Goal: Information Seeking & Learning: Learn about a topic

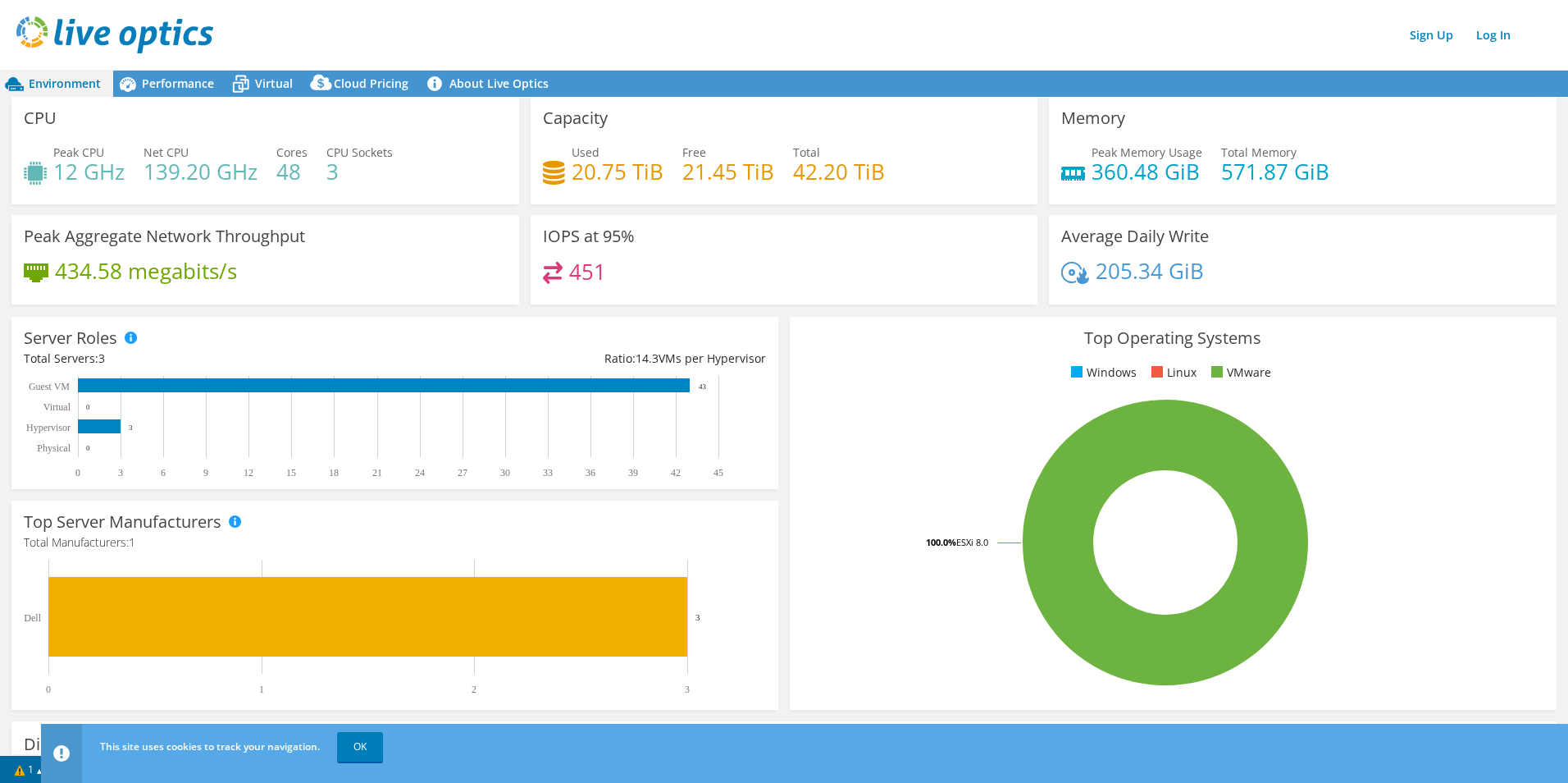
drag, startPoint x: 357, startPoint y: 748, endPoint x: 388, endPoint y: 741, distance: 31.8
click at [357, 748] on link "OK" at bounding box center [359, 747] width 46 height 29
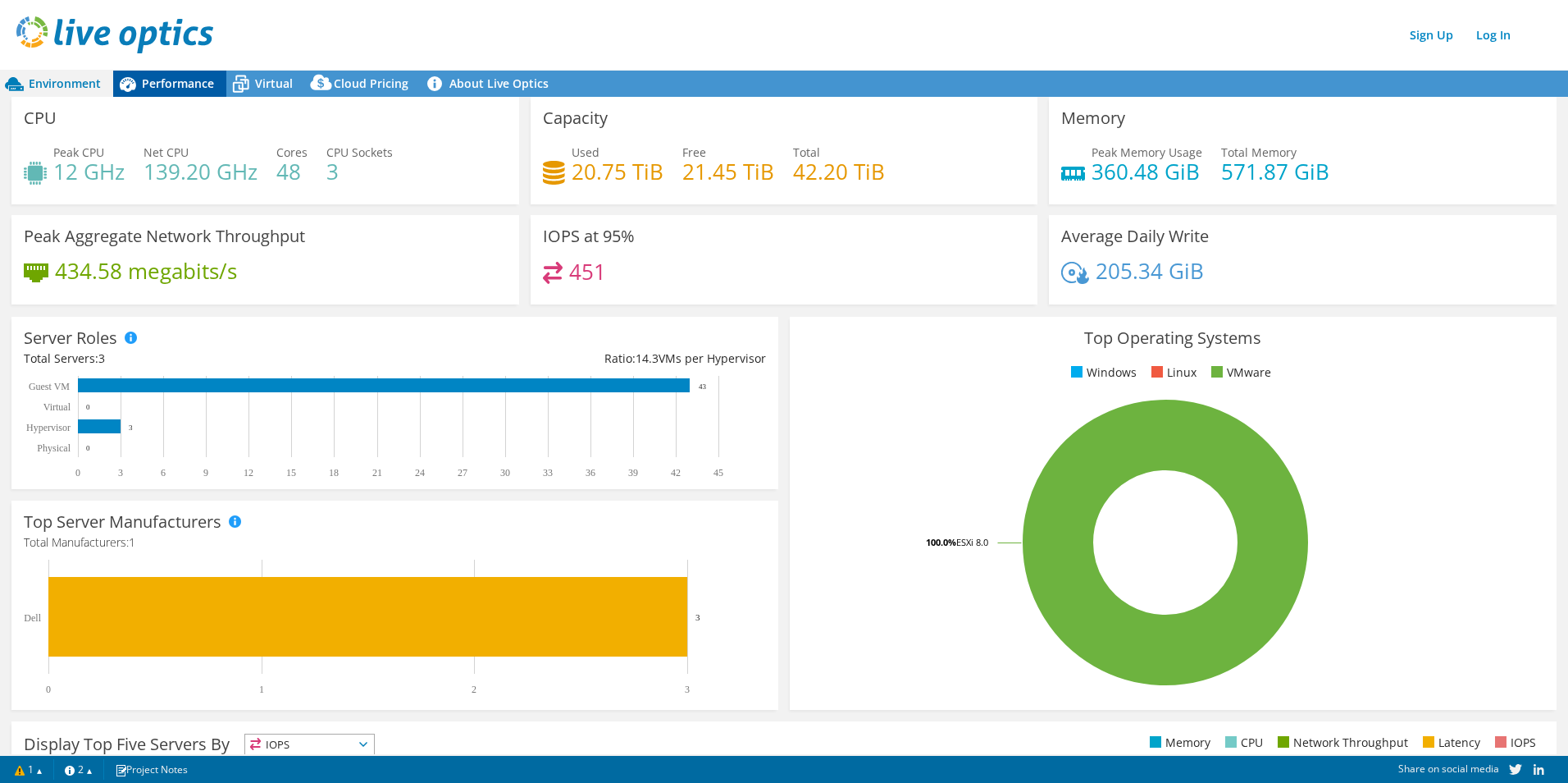
click at [174, 83] on span "Performance" at bounding box center [178, 83] width 72 height 16
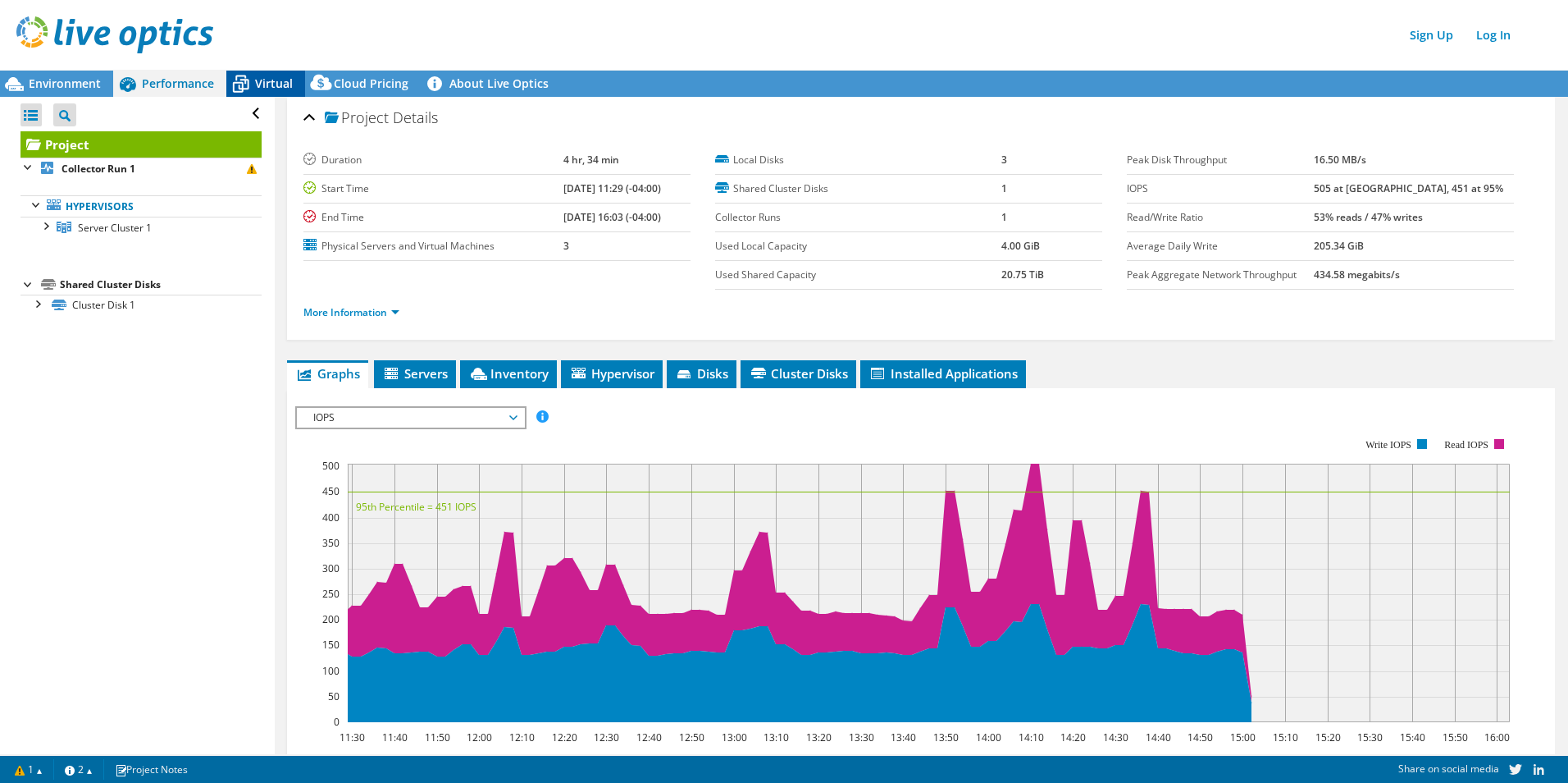
click at [260, 83] on span "Virtual" at bounding box center [273, 83] width 38 height 16
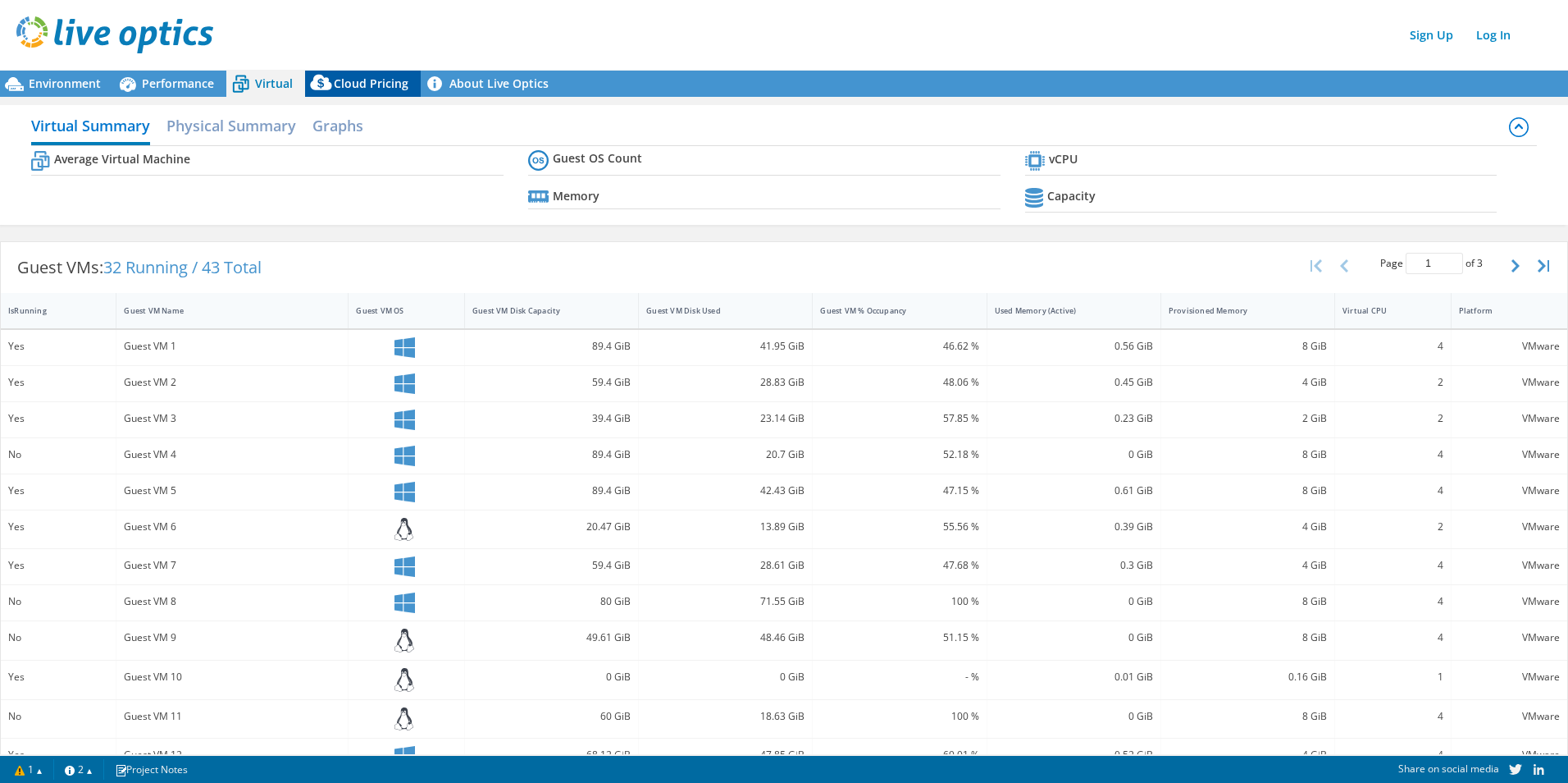
click at [335, 84] on icon at bounding box center [320, 85] width 32 height 32
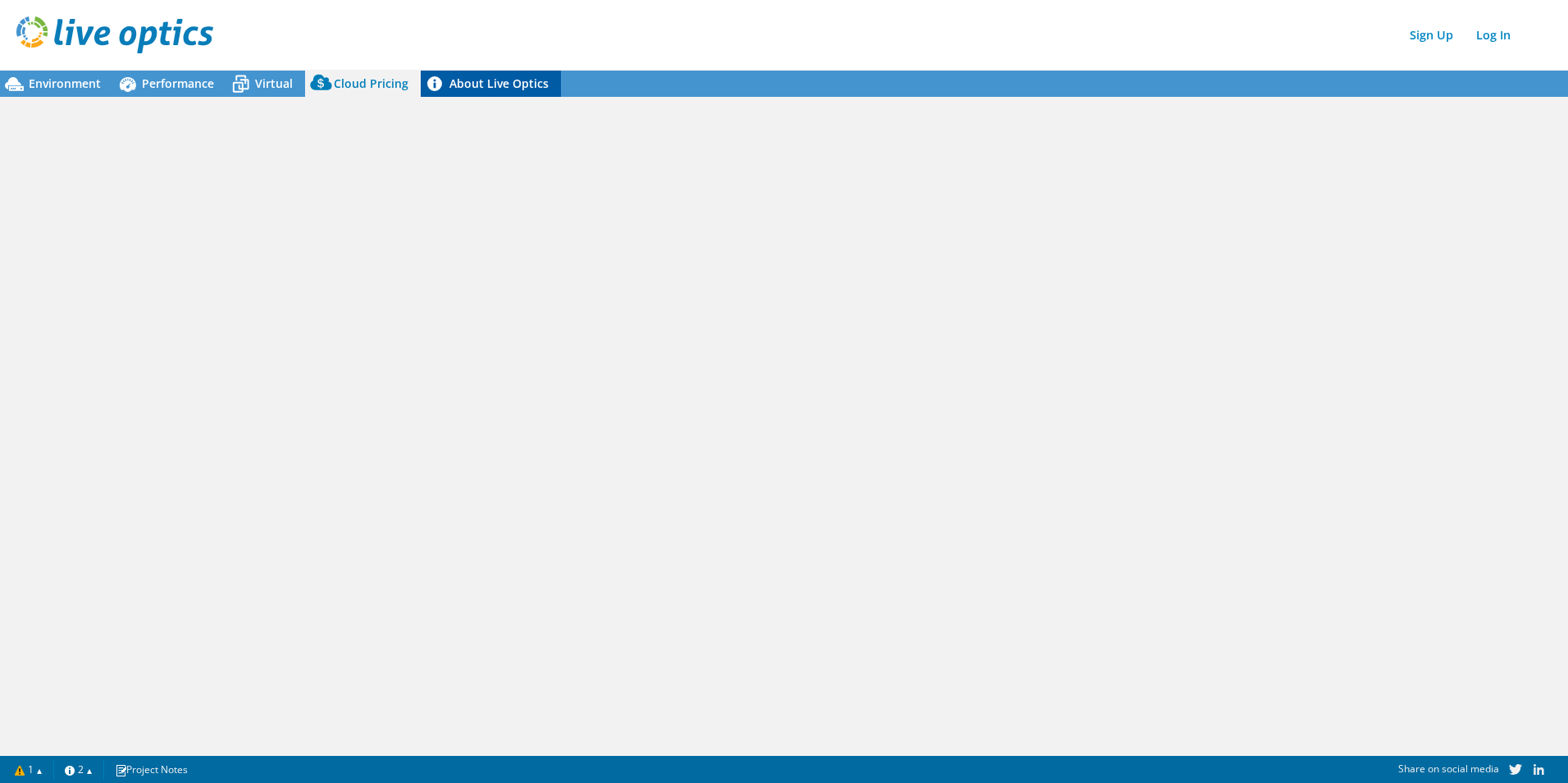
click at [476, 84] on link "About Live Optics" at bounding box center [491, 83] width 140 height 26
click at [172, 82] on span "Performance" at bounding box center [178, 83] width 72 height 16
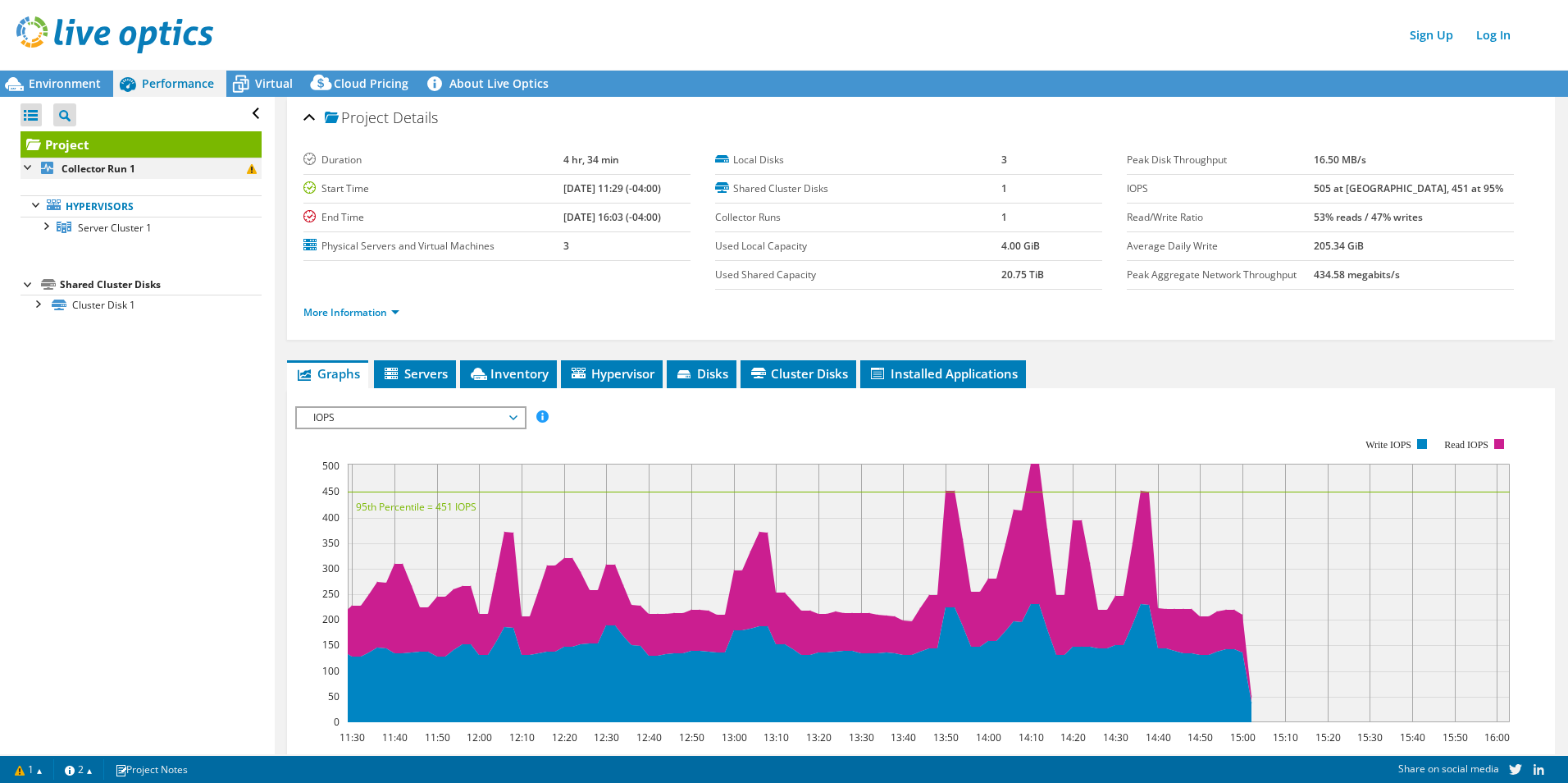
click at [27, 167] on div at bounding box center [28, 166] width 17 height 17
click at [43, 301] on div at bounding box center [36, 303] width 17 height 17
click at [115, 321] on link "Disk 2 | Server 1" at bounding box center [141, 326] width 241 height 22
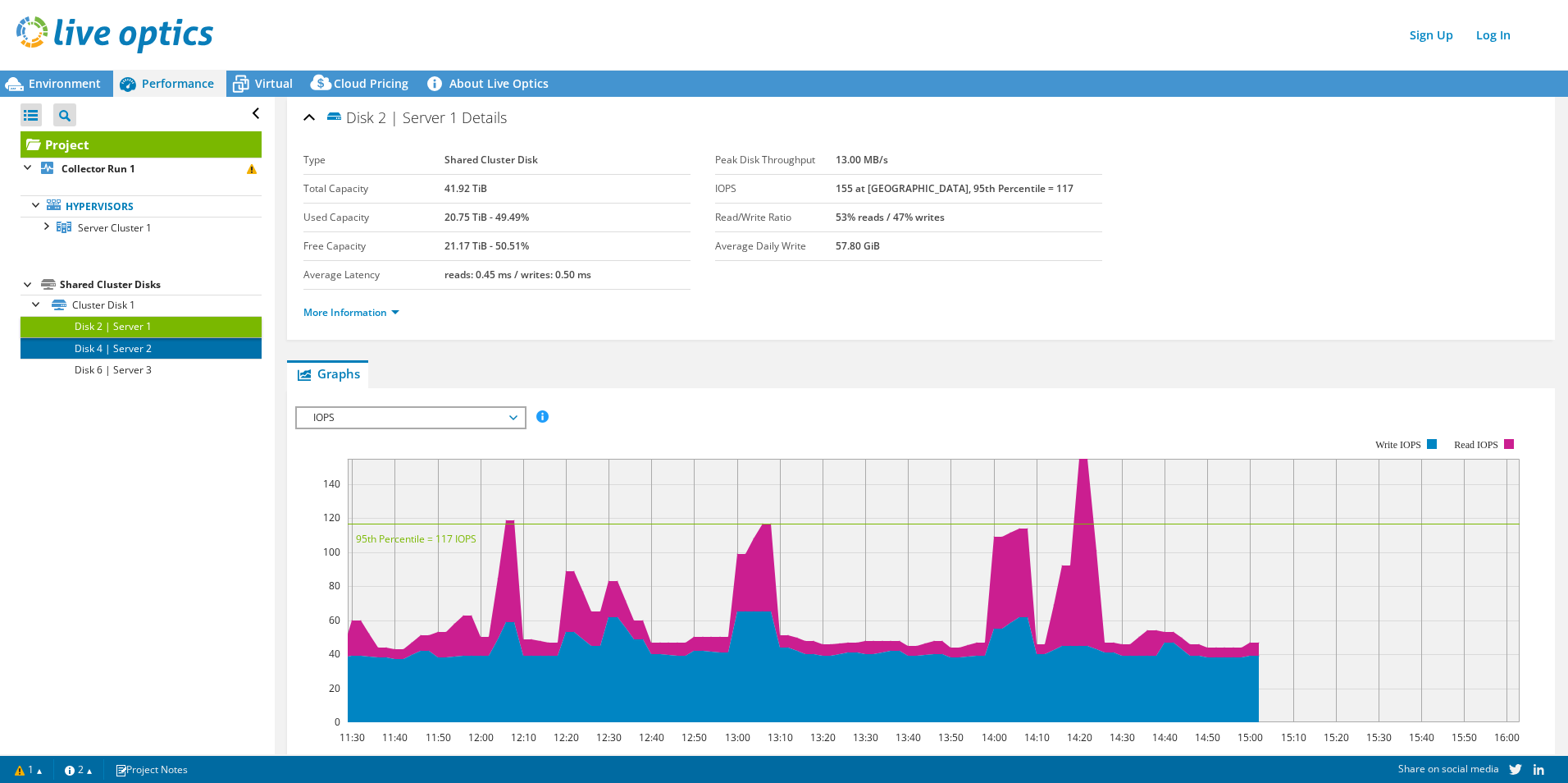
click at [142, 351] on link "Disk 4 | Server 2" at bounding box center [141, 348] width 241 height 22
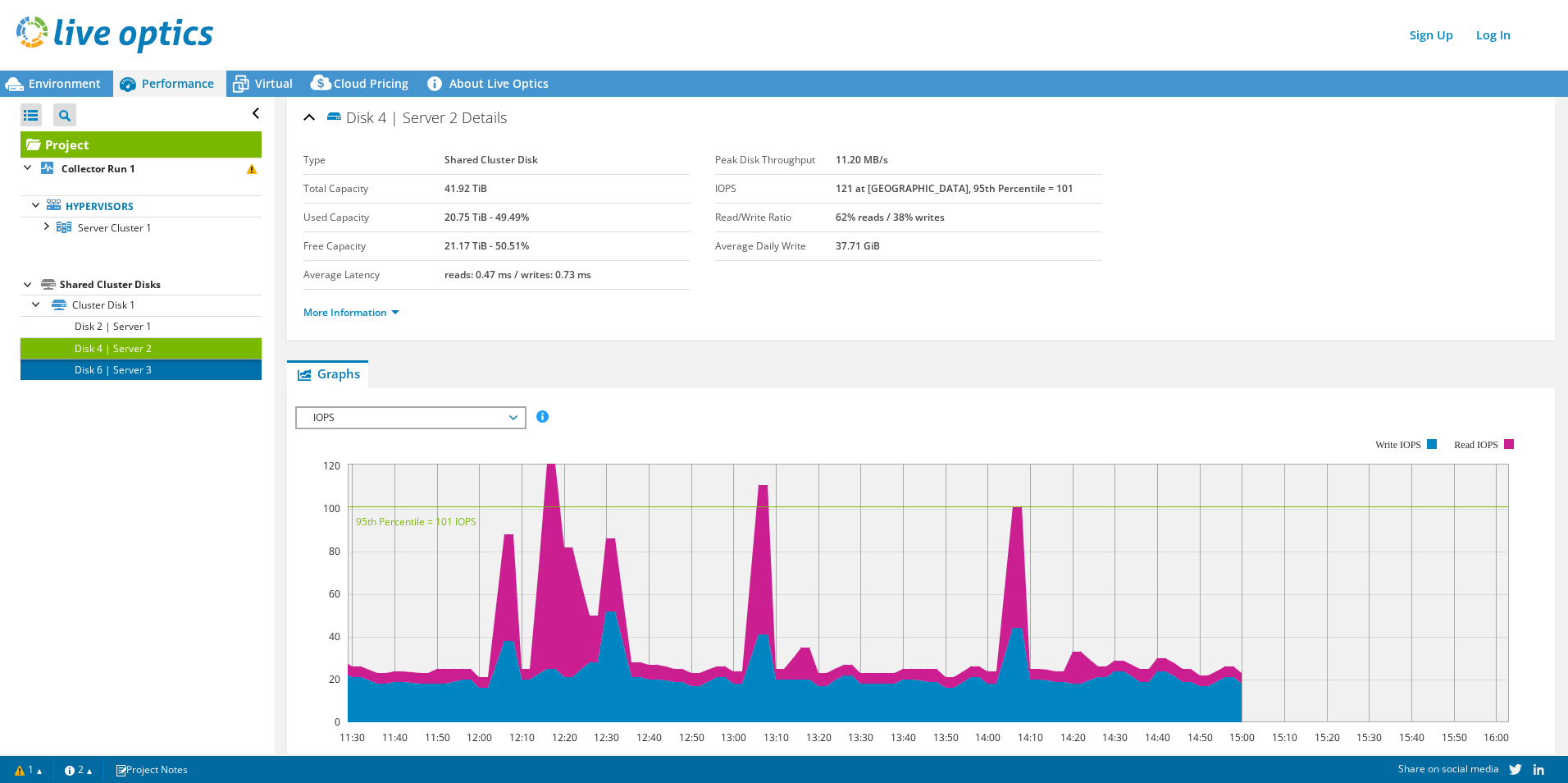
click at [145, 375] on link "Disk 6 | Server 3" at bounding box center [141, 369] width 241 height 22
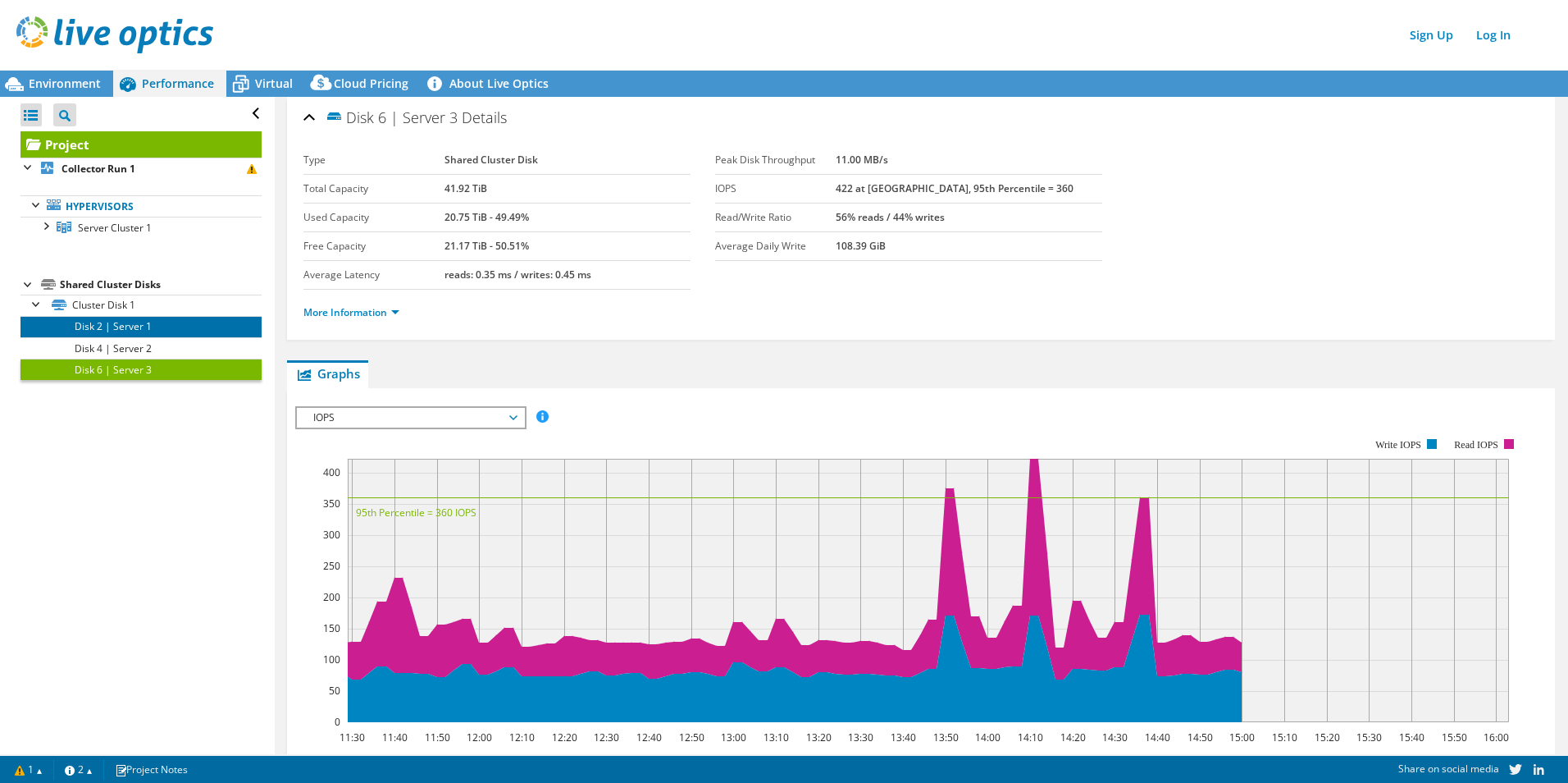
click at [136, 331] on link "Disk 2 | Server 1" at bounding box center [141, 326] width 241 height 22
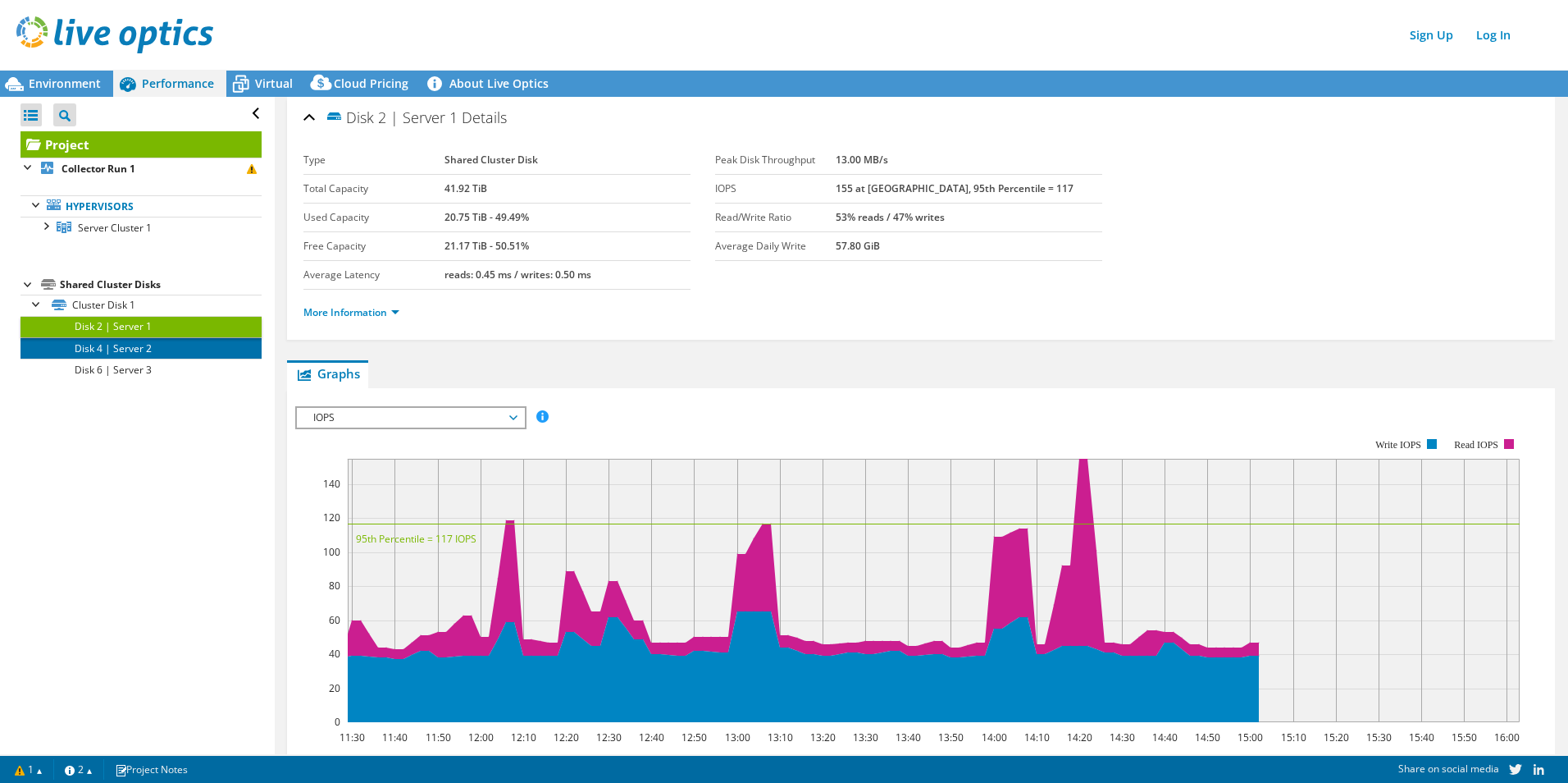
click at [136, 345] on link "Disk 4 | Server 2" at bounding box center [141, 348] width 241 height 22
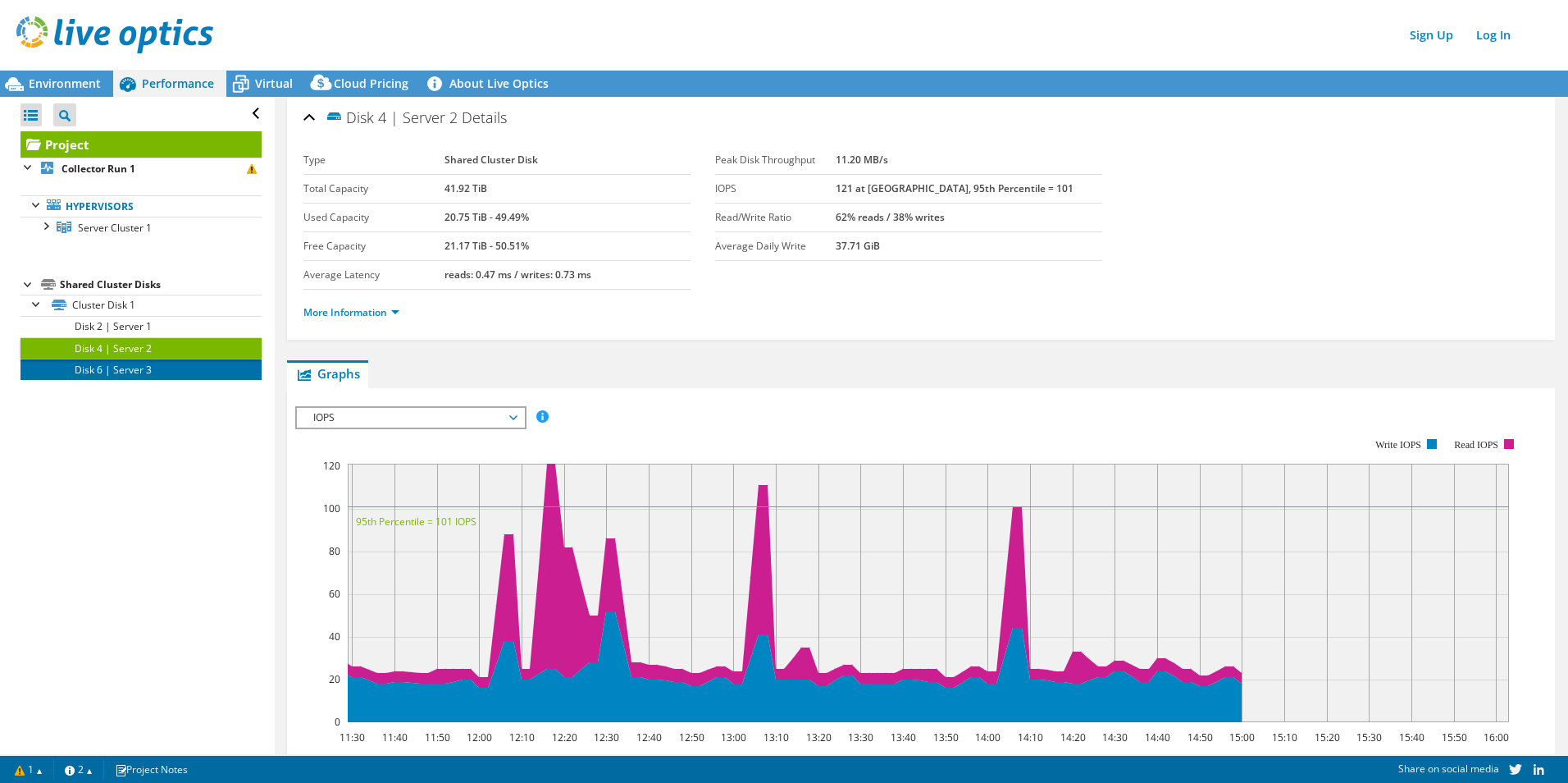
click at [136, 366] on link "Disk 6 | Server 3" at bounding box center [141, 369] width 241 height 22
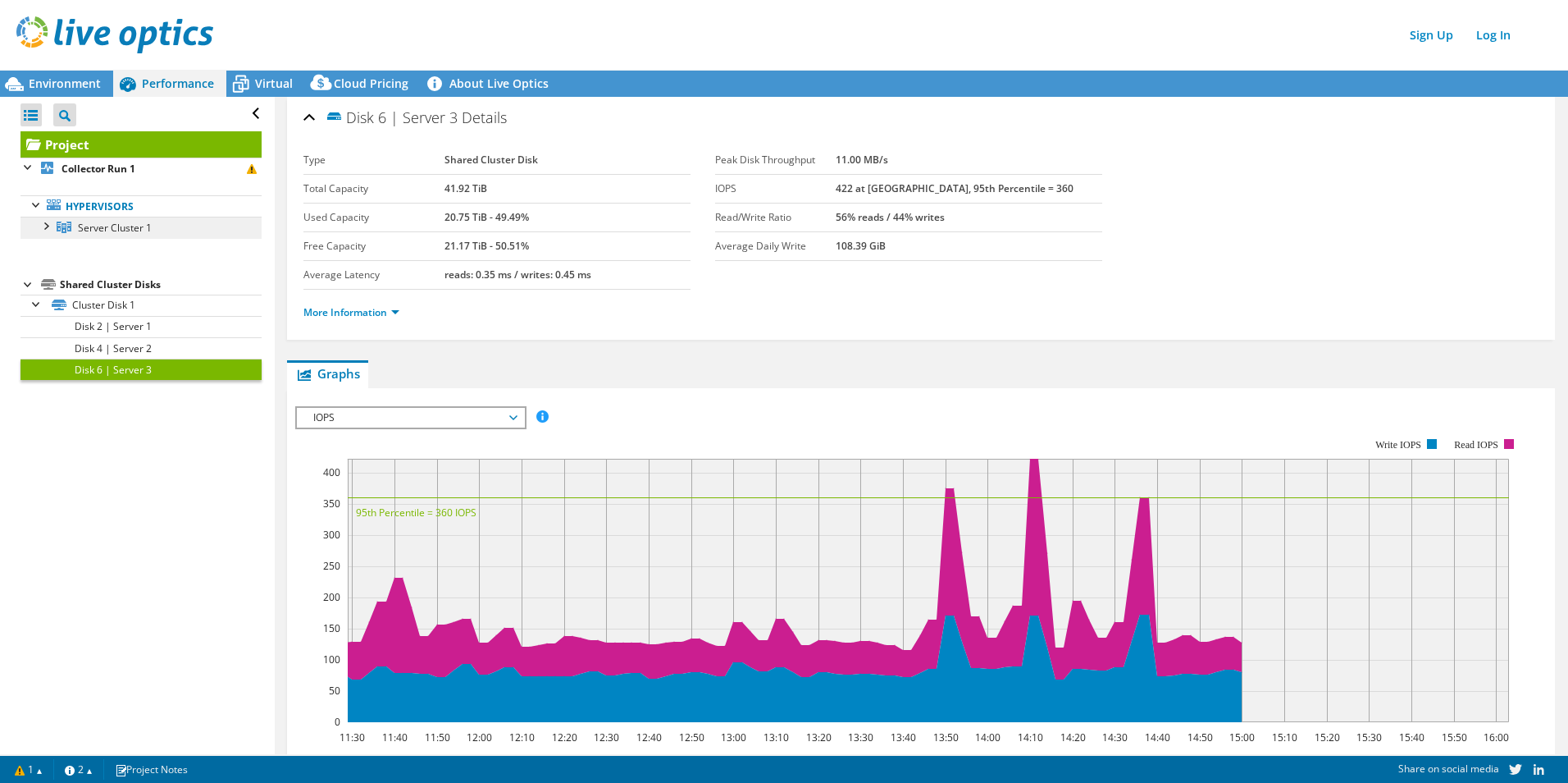
click at [128, 229] on span "Server Cluster 1" at bounding box center [115, 227] width 73 height 14
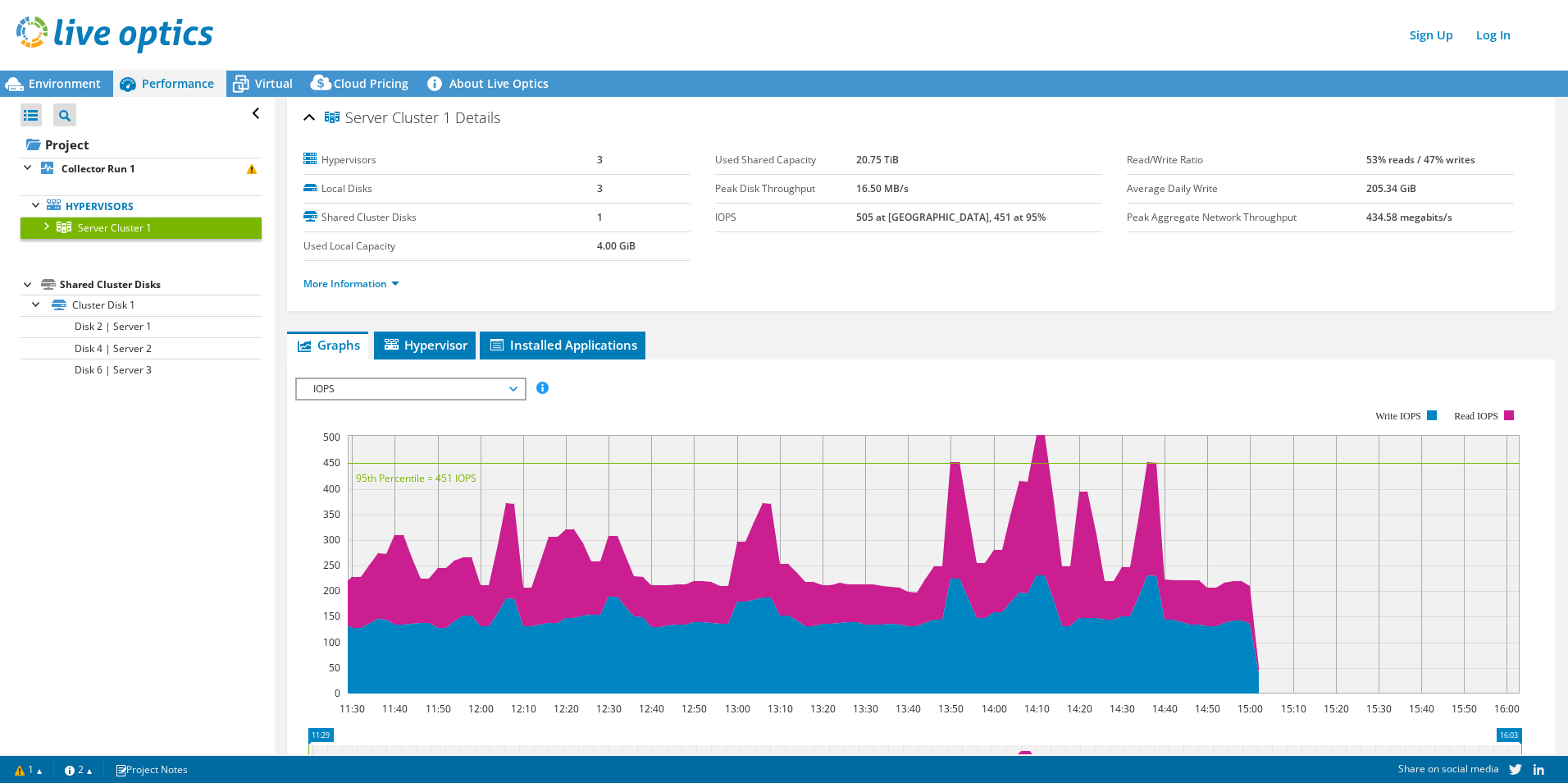
click at [47, 227] on div at bounding box center [45, 224] width 17 height 17
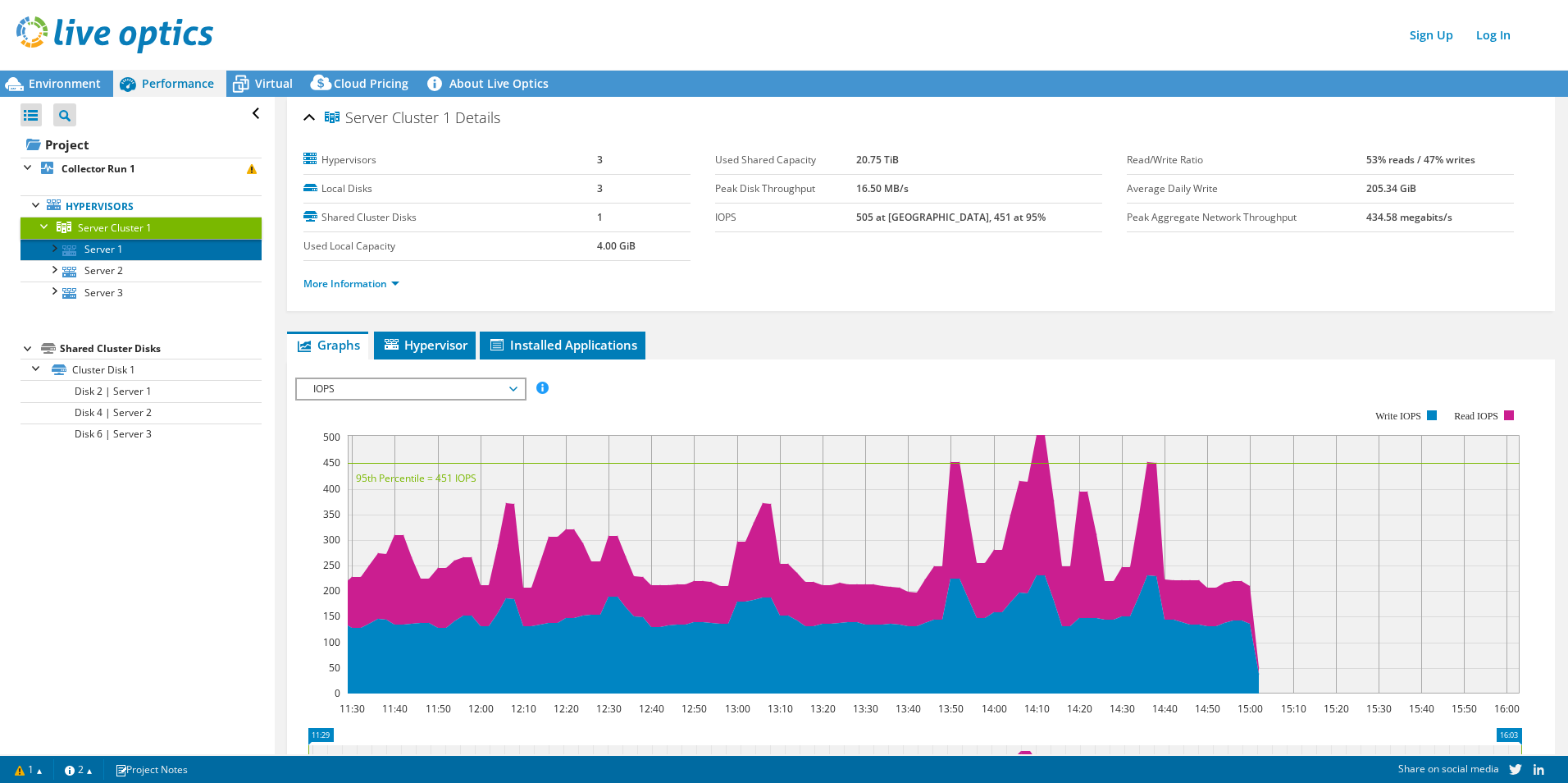
click at [95, 247] on link "Server 1" at bounding box center [141, 250] width 241 height 22
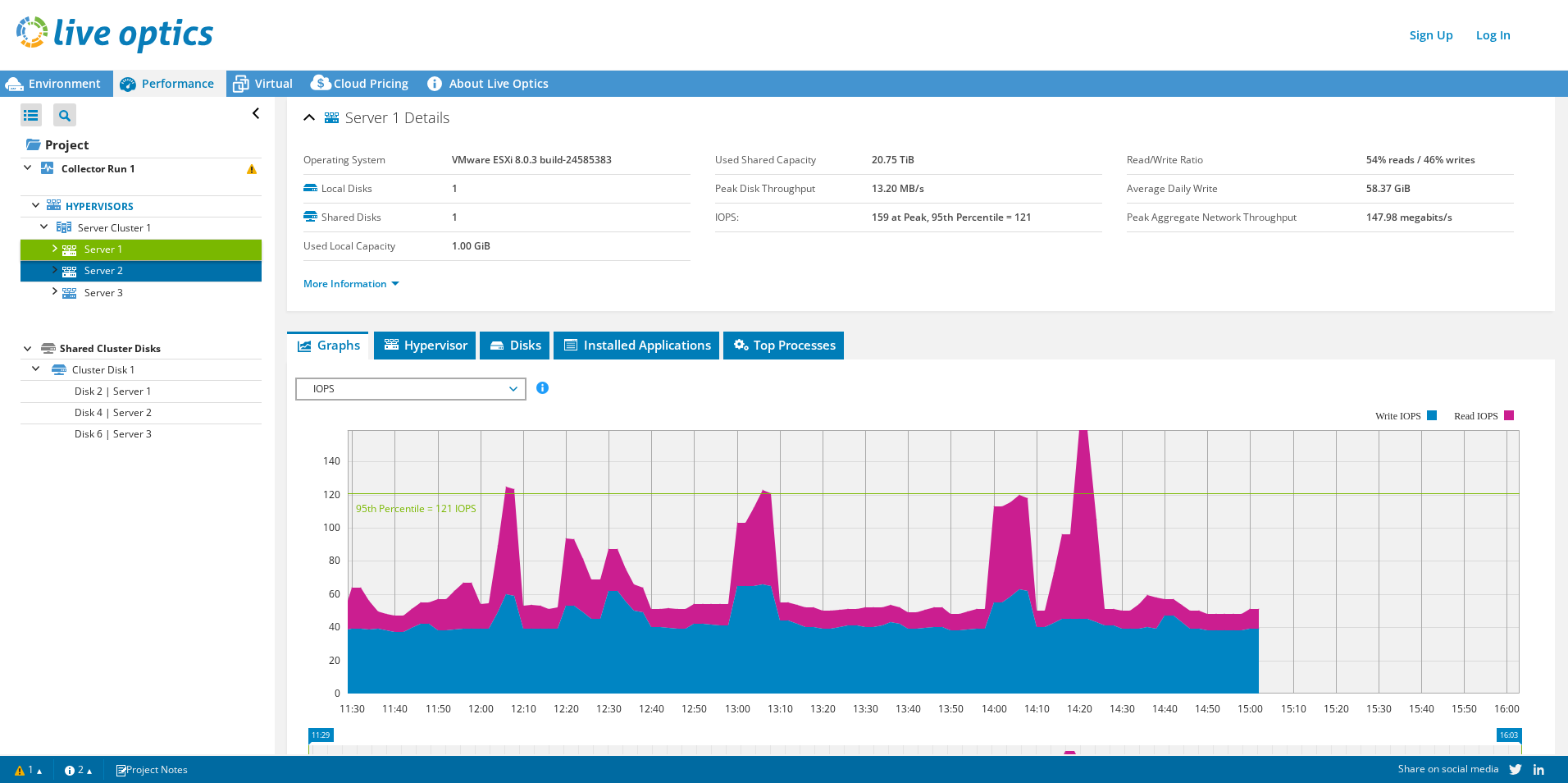
click at [105, 269] on link "Server 2" at bounding box center [141, 270] width 241 height 22
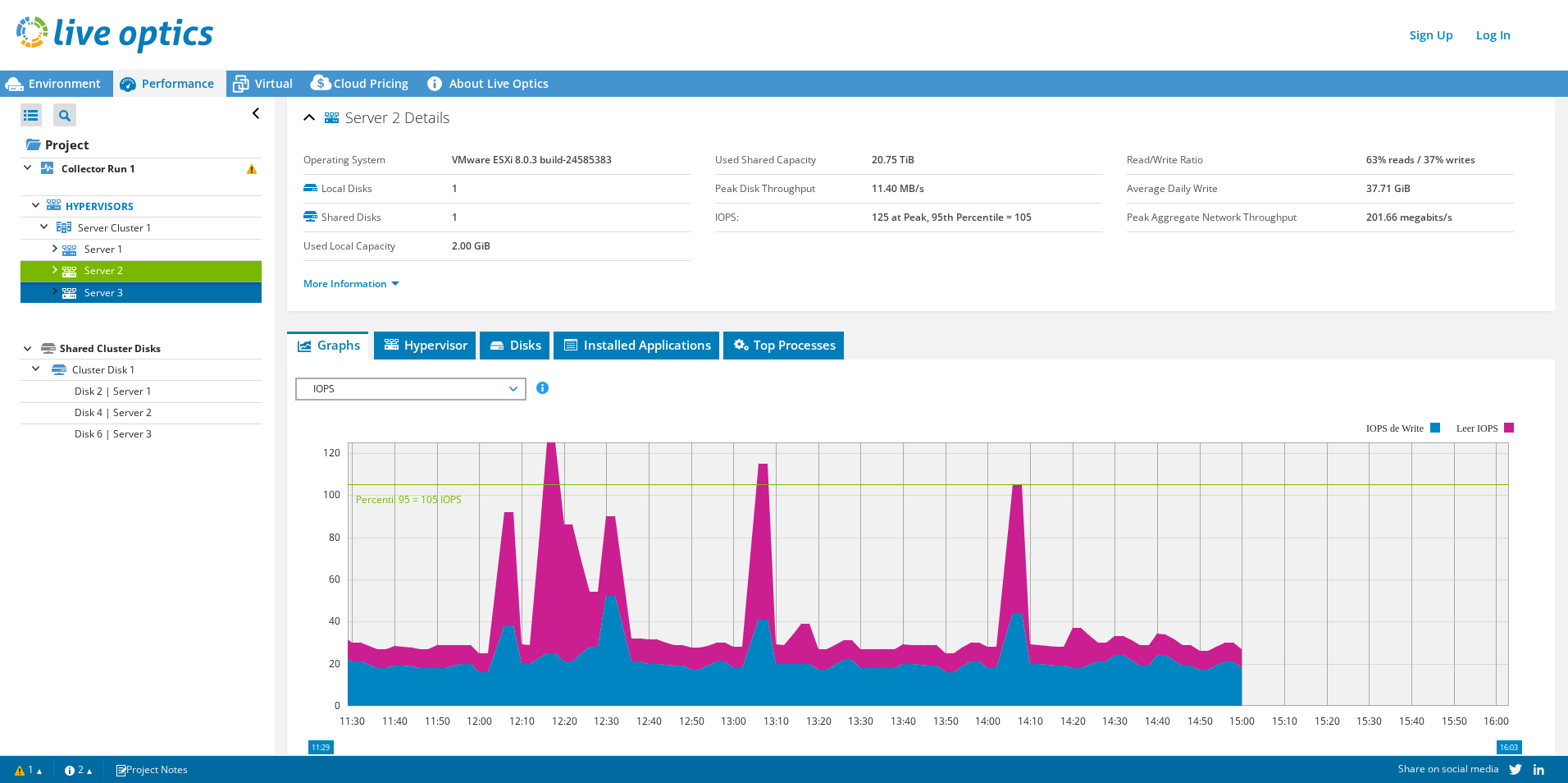
click at [109, 293] on link "Server 3" at bounding box center [141, 292] width 241 height 22
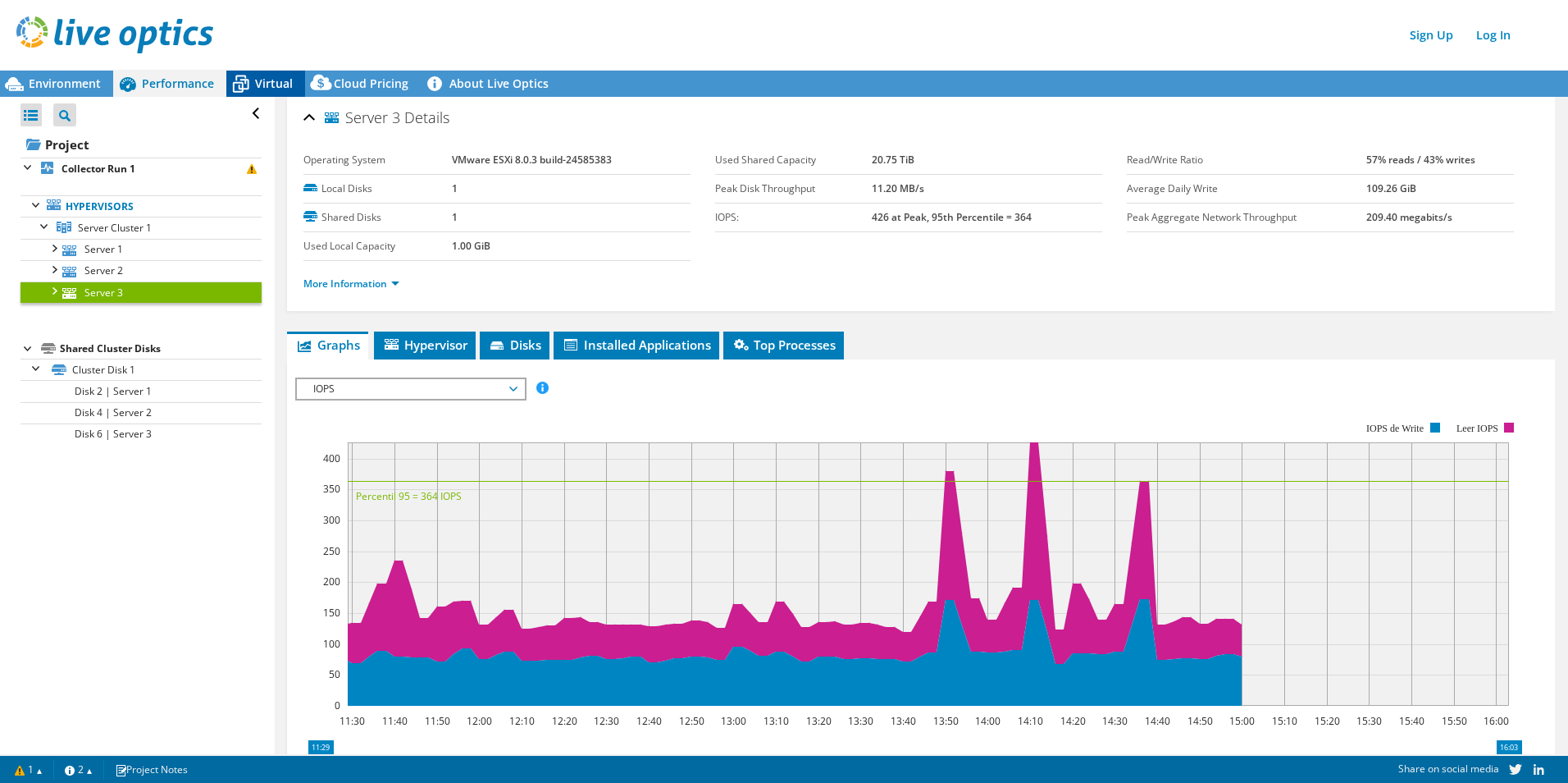
click at [259, 88] on span "Virtual" at bounding box center [273, 83] width 38 height 16
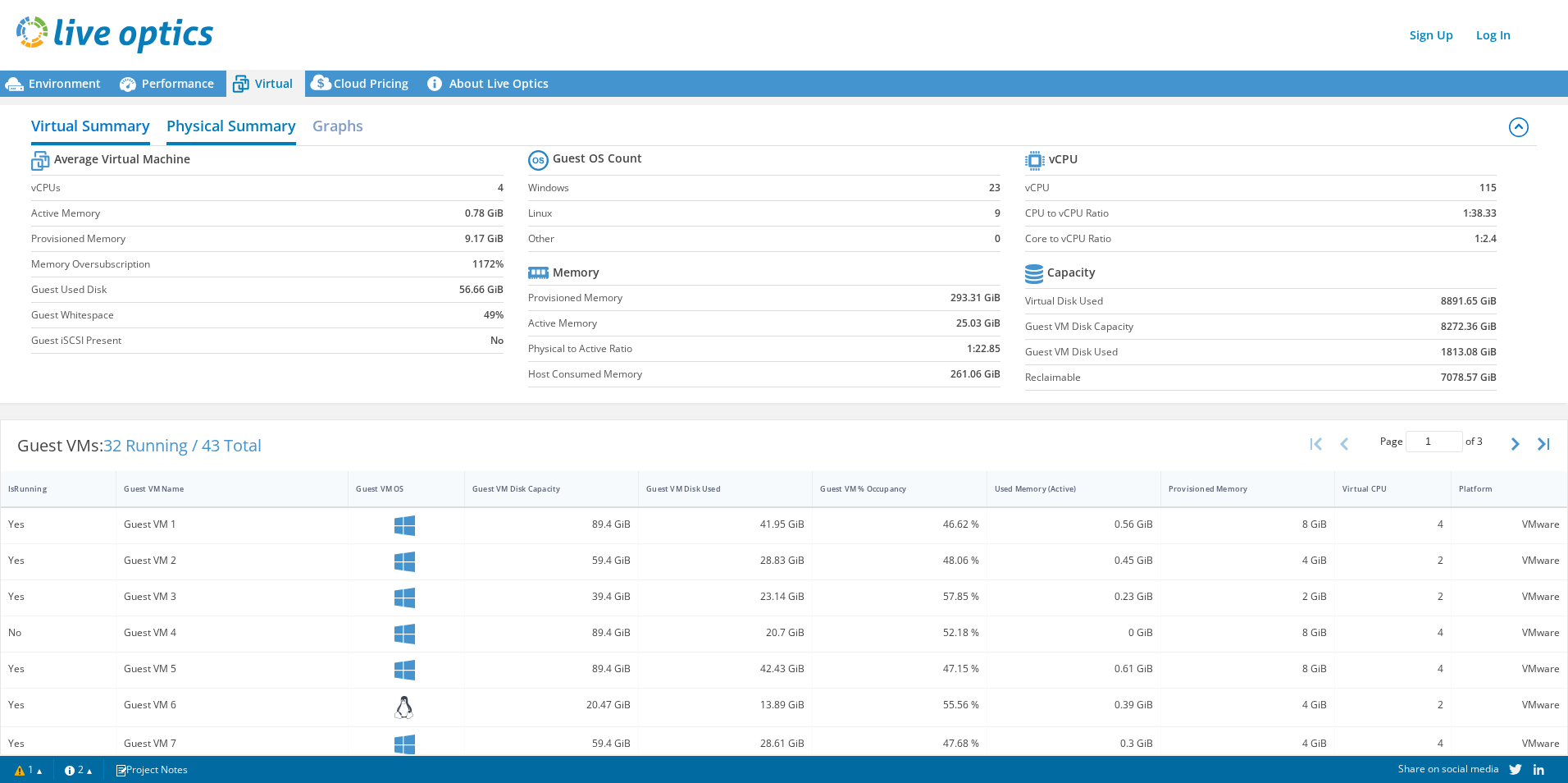
click at [254, 128] on h2 "Physical Summary" at bounding box center [231, 126] width 129 height 36
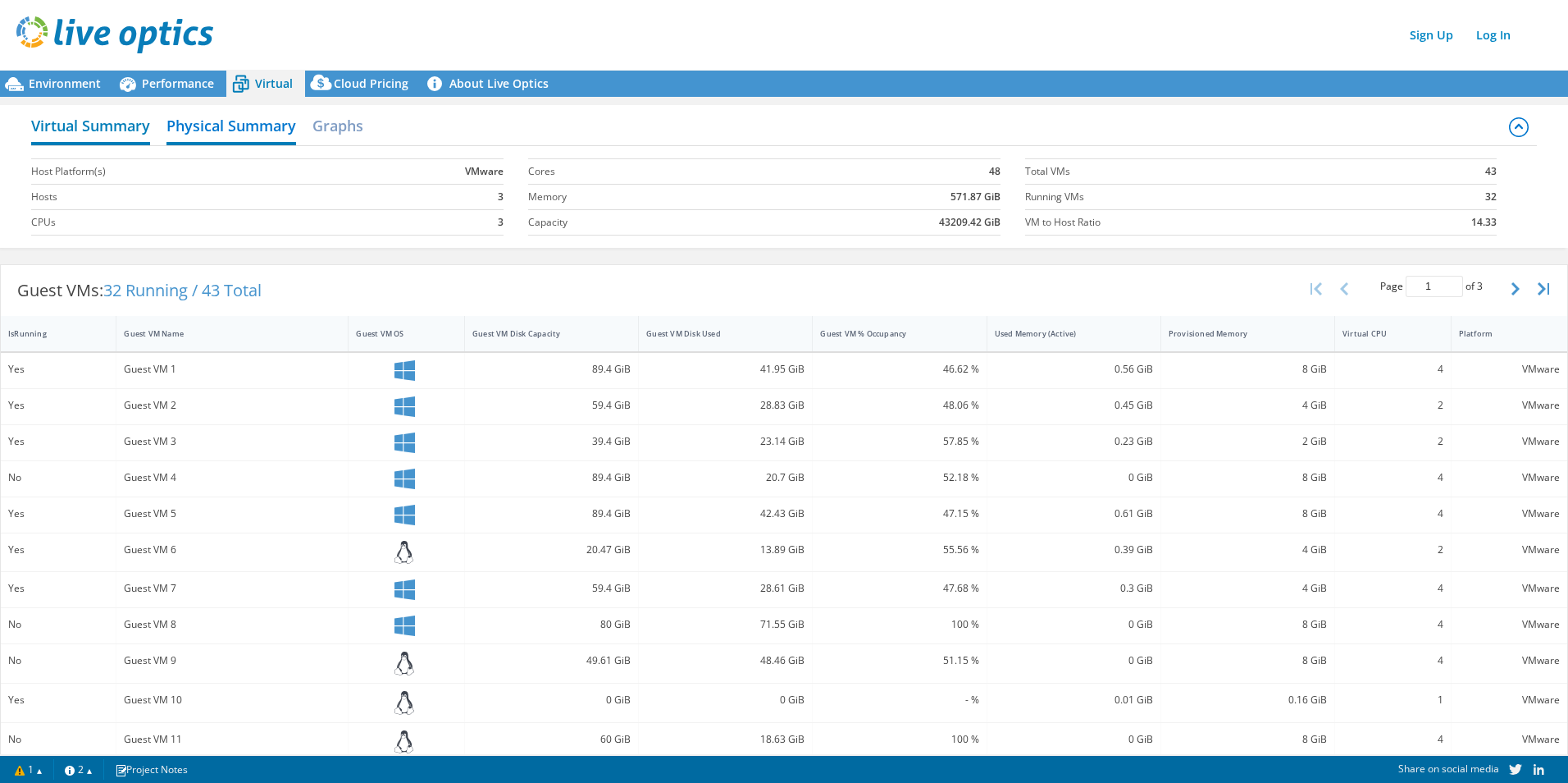
click at [90, 130] on h2 "Virtual Summary" at bounding box center [90, 126] width 119 height 36
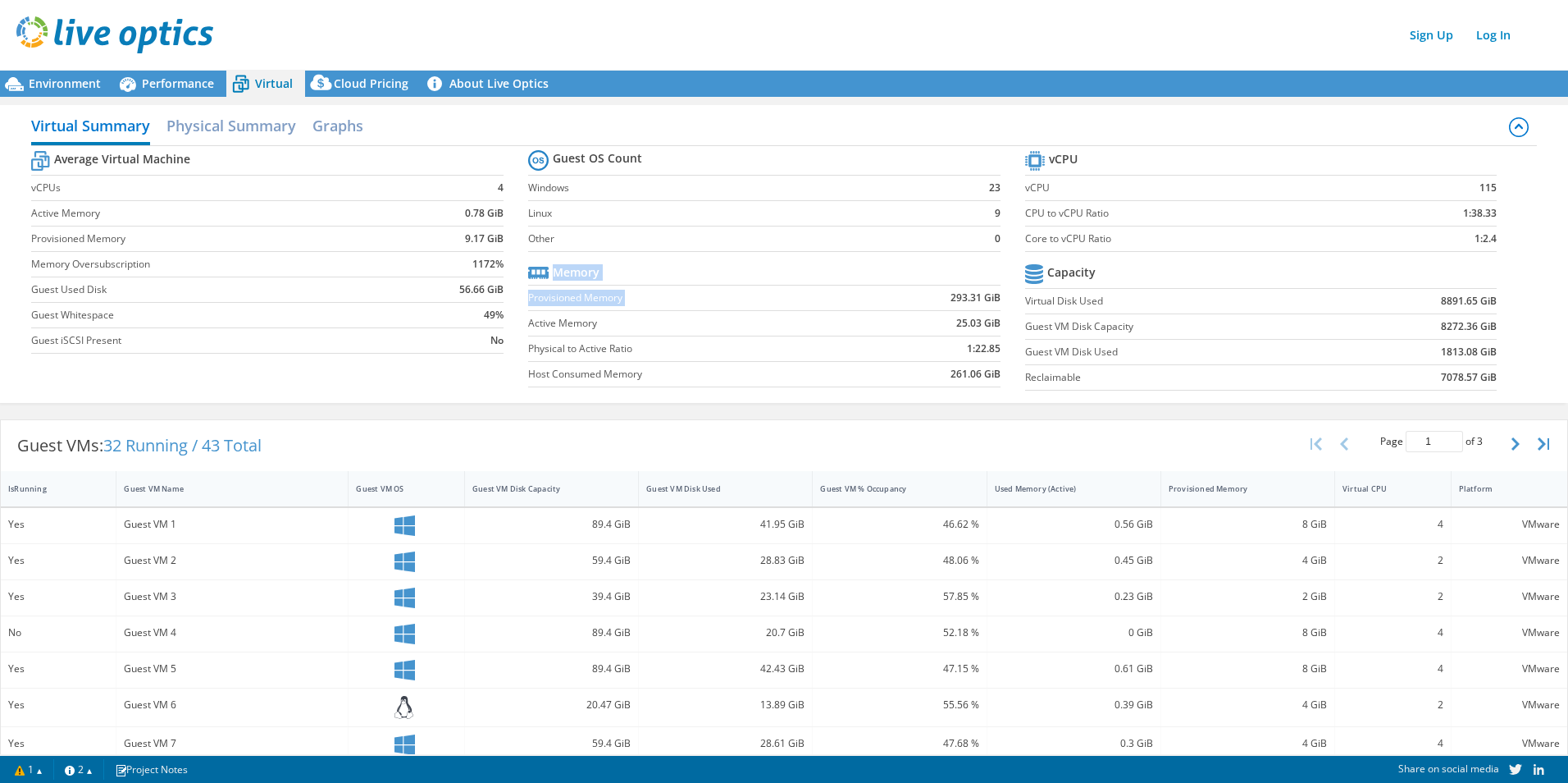
drag, startPoint x: 942, startPoint y: 298, endPoint x: 995, endPoint y: 296, distance: 53.0
click at [995, 296] on section "Guest OS Count Windows 23 Linux 9 Other 0 Memory Provisioned Memory 293.31 GiB …" at bounding box center [776, 270] width 497 height 250
drag, startPoint x: 990, startPoint y: 296, endPoint x: 938, endPoint y: 296, distance: 52.0
click at [938, 296] on td "293.31 GiB" at bounding box center [931, 298] width 137 height 25
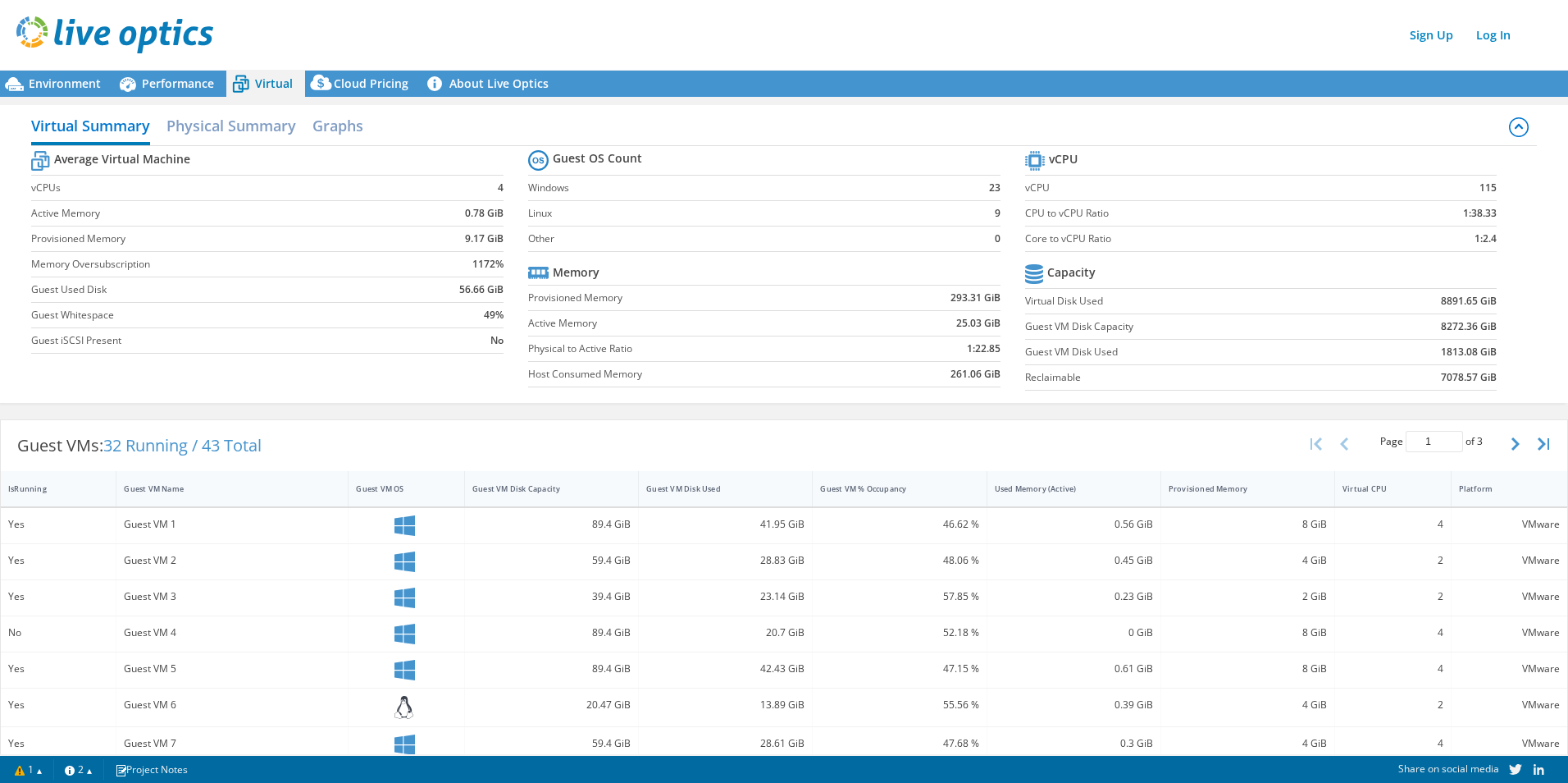
click at [938, 296] on td "293.31 GiB" at bounding box center [931, 298] width 137 height 25
click at [250, 128] on h2 "Physical Summary" at bounding box center [231, 126] width 129 height 36
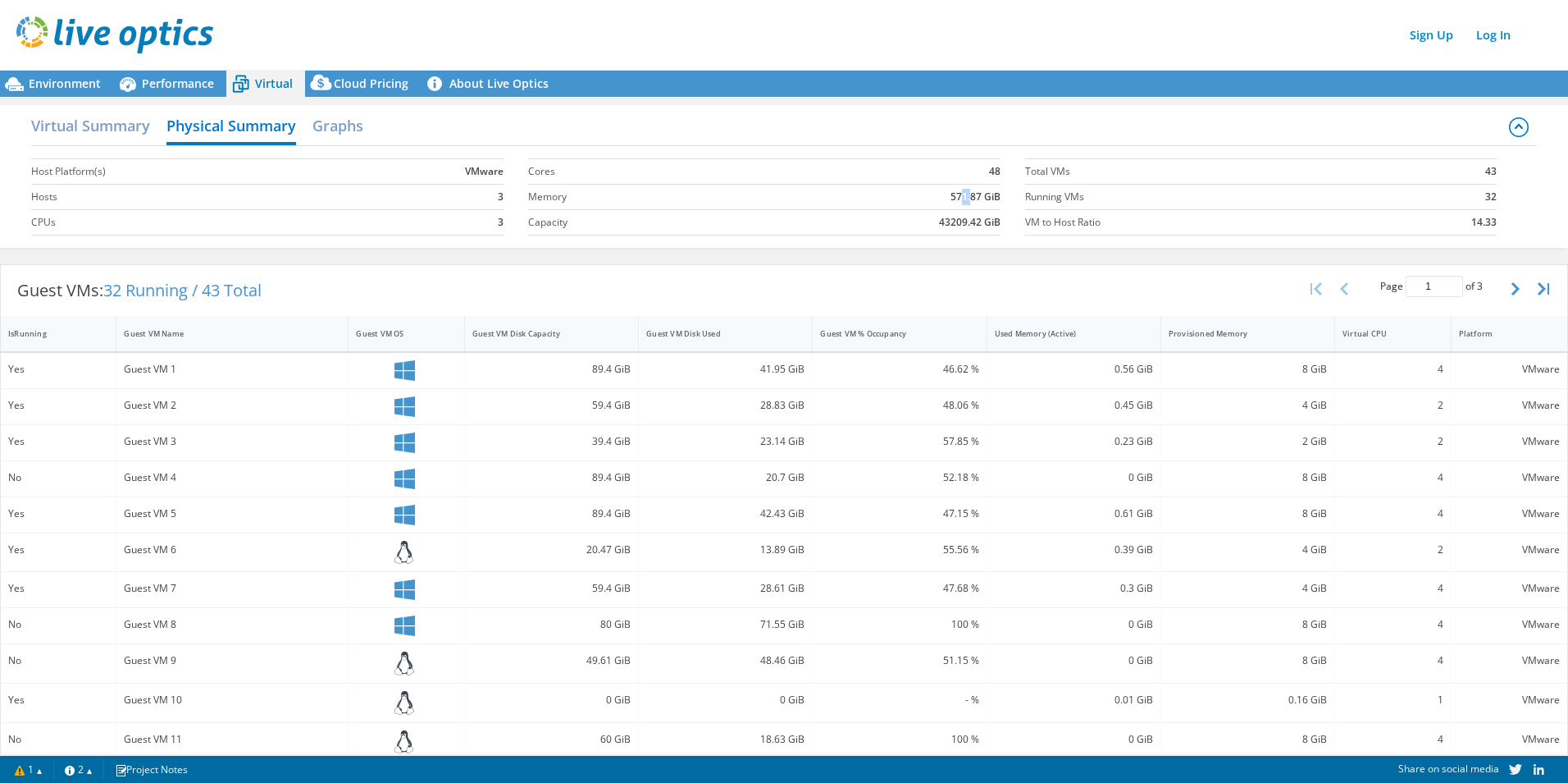
click at [954, 199] on b "571.87 GiB" at bounding box center [974, 197] width 50 height 17
drag, startPoint x: 954, startPoint y: 200, endPoint x: 990, endPoint y: 199, distance: 36.0
click at [990, 199] on b "571.87 GiB" at bounding box center [974, 197] width 50 height 17
click at [990, 200] on b "571.87 GiB" at bounding box center [974, 197] width 50 height 17
click at [105, 126] on h2 "Virtual Summary" at bounding box center [90, 126] width 119 height 36
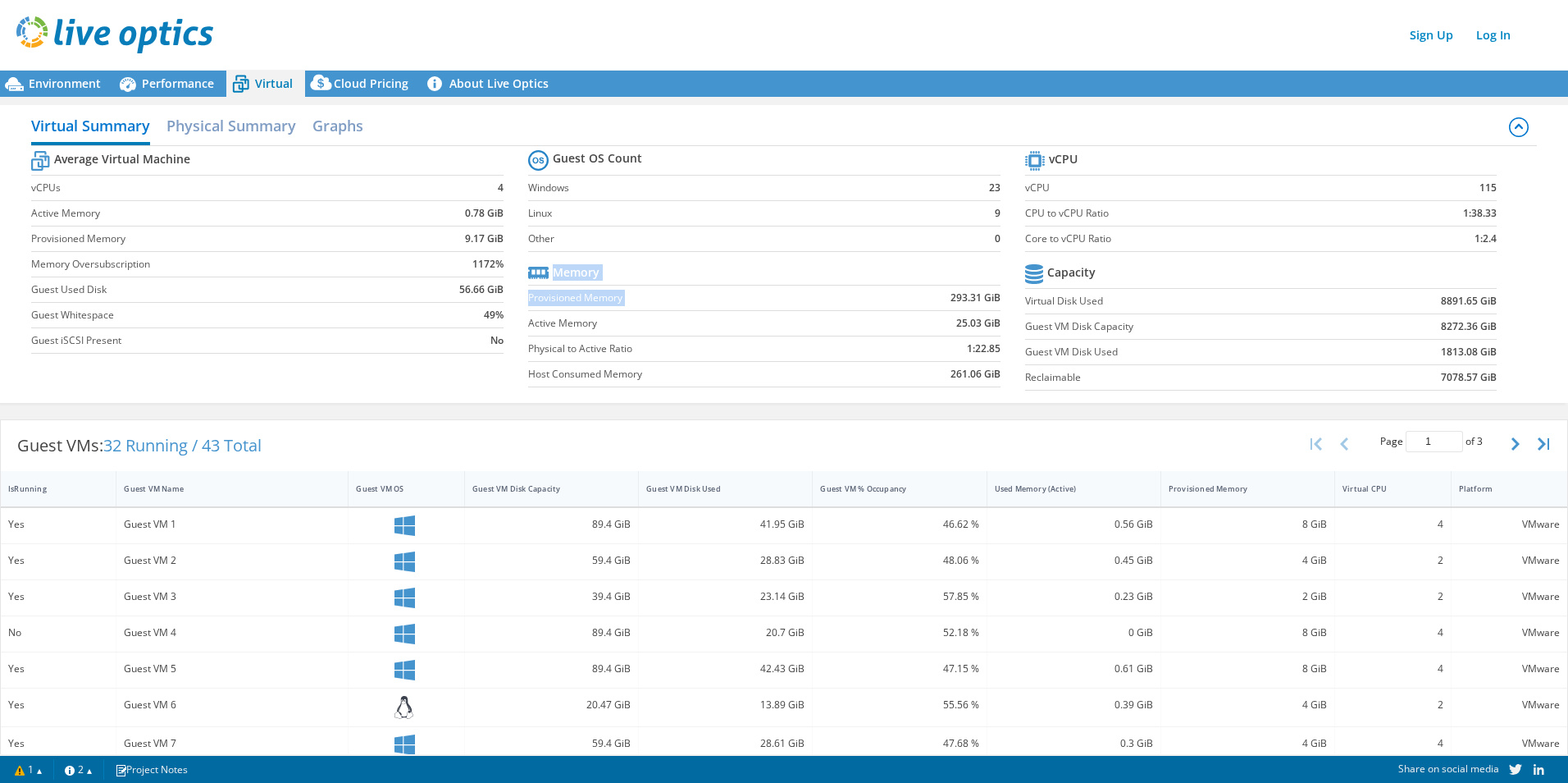
drag, startPoint x: 940, startPoint y: 297, endPoint x: 995, endPoint y: 300, distance: 55.1
click at [995, 300] on section "Guest OS Count Windows 23 Linux 9 Other 0 Memory Provisioned Memory 293.31 GiB …" at bounding box center [776, 270] width 497 height 250
drag, startPoint x: 995, startPoint y: 300, endPoint x: 989, endPoint y: 307, distance: 9.2
click at [990, 307] on td "293.31 GiB" at bounding box center [931, 298] width 137 height 25
drag, startPoint x: 940, startPoint y: 296, endPoint x: 975, endPoint y: 301, distance: 35.4
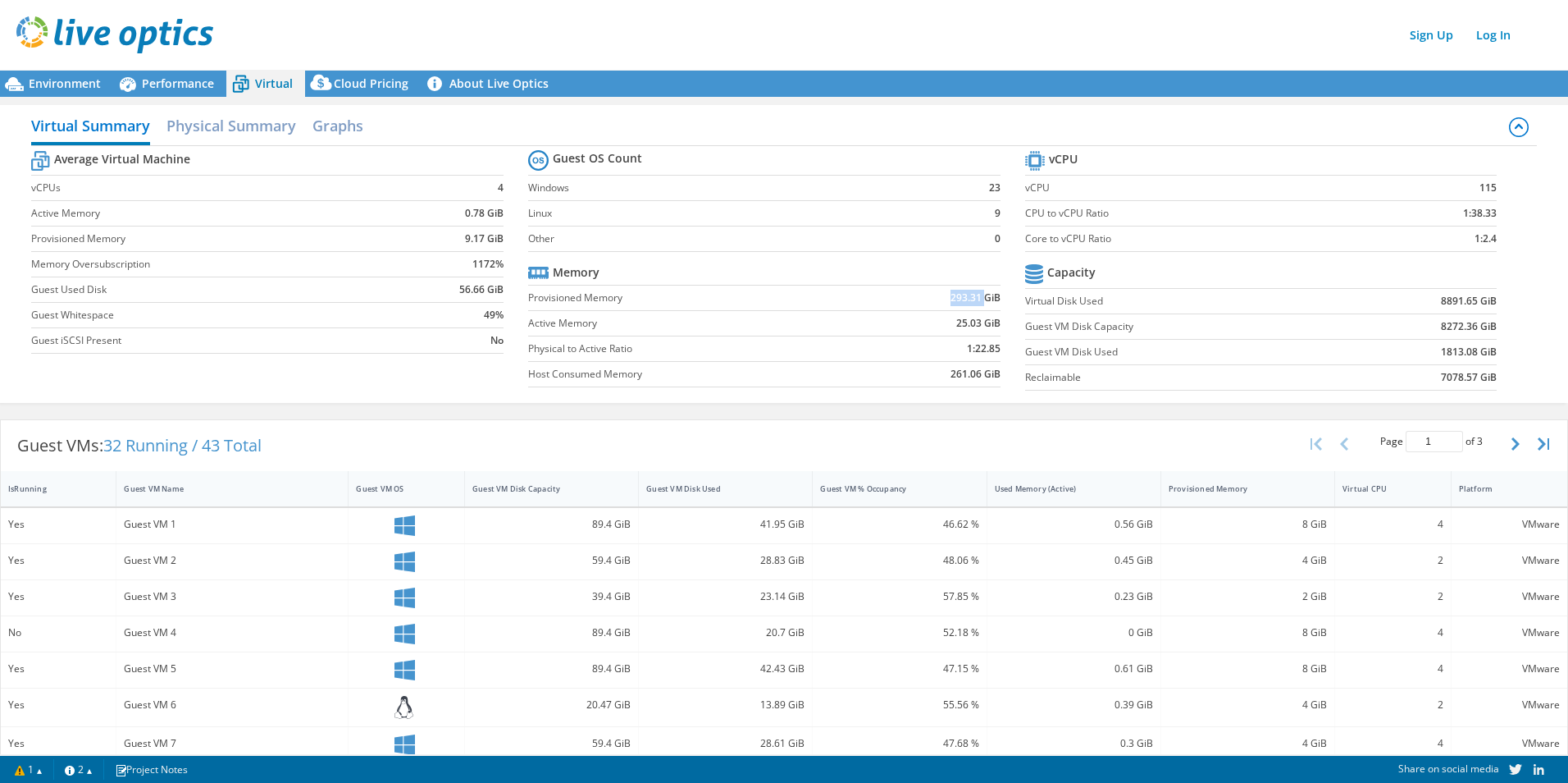
click at [975, 301] on td "293.31 GiB" at bounding box center [931, 298] width 137 height 25
drag, startPoint x: 975, startPoint y: 301, endPoint x: 999, endPoint y: 320, distance: 30.6
click at [999, 320] on section "Guest OS Count Windows 23 Linux 9 Other 0 Memory Provisioned Memory 293.31 GiB …" at bounding box center [776, 270] width 497 height 250
click at [373, 84] on span "Cloud Pricing" at bounding box center [371, 83] width 74 height 16
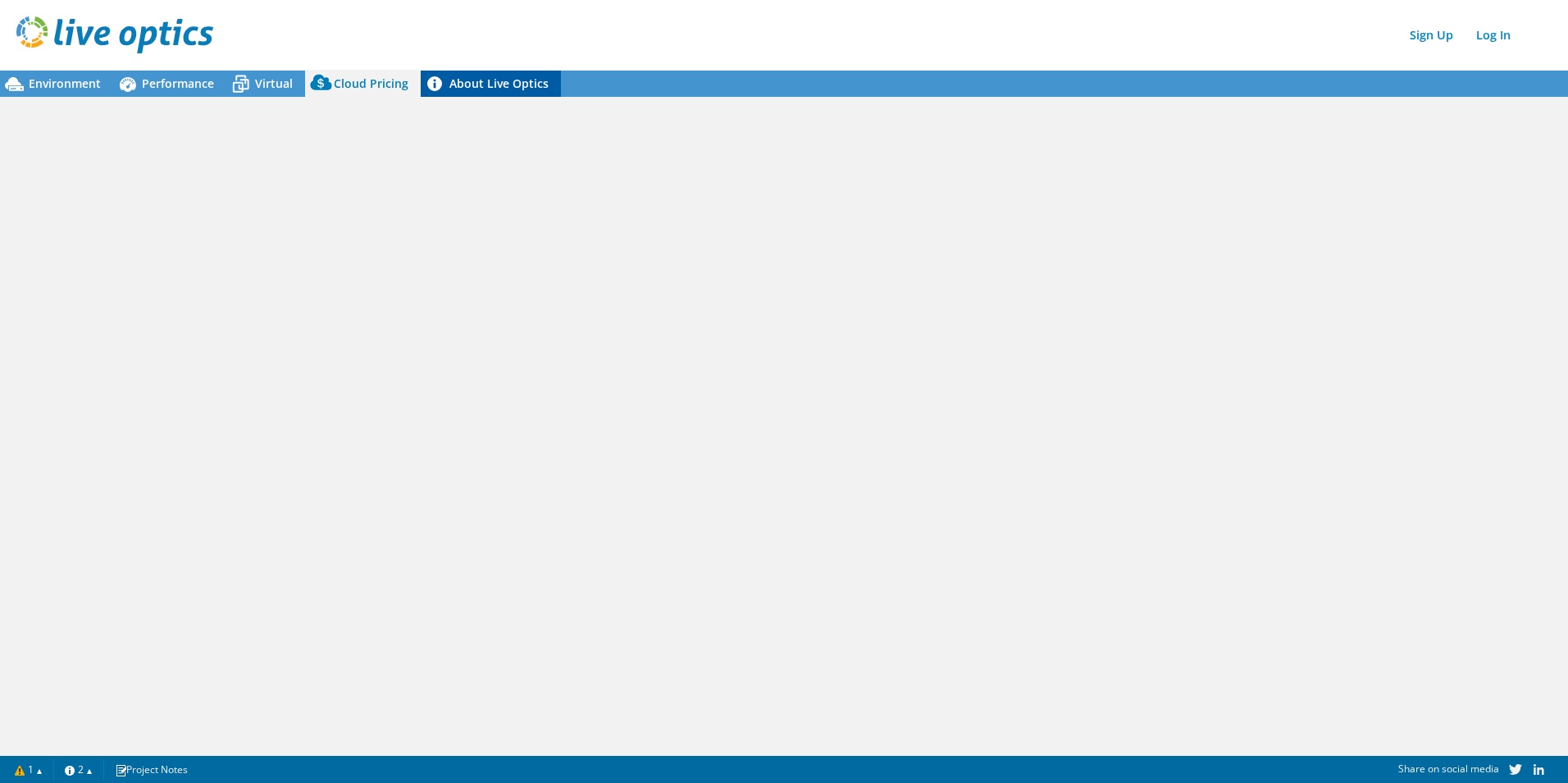
click at [516, 90] on link "About Live Optics" at bounding box center [491, 83] width 140 height 26
click at [40, 86] on span "Environment" at bounding box center [65, 83] width 72 height 16
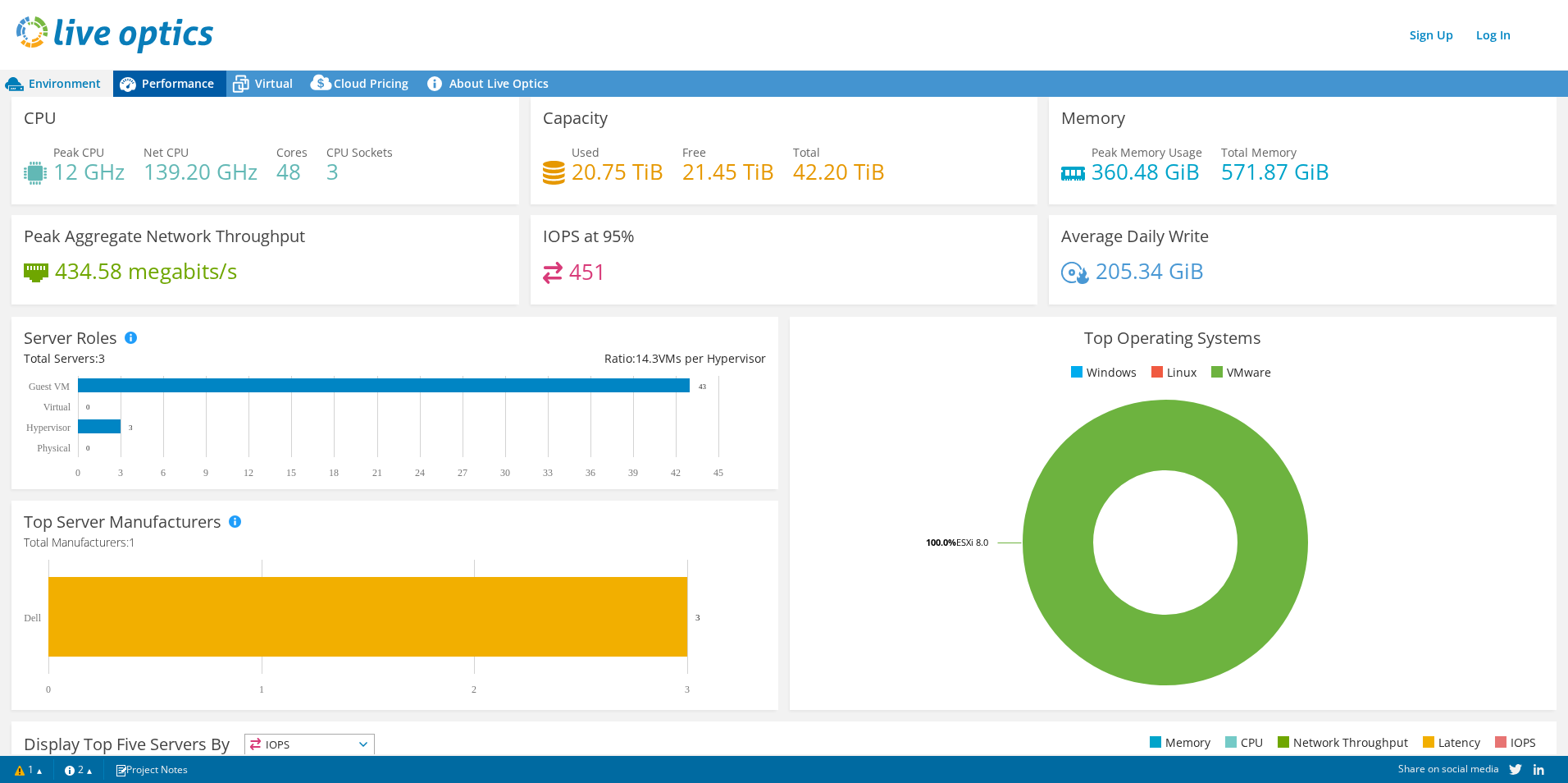
click at [154, 86] on span "Performance" at bounding box center [178, 83] width 72 height 16
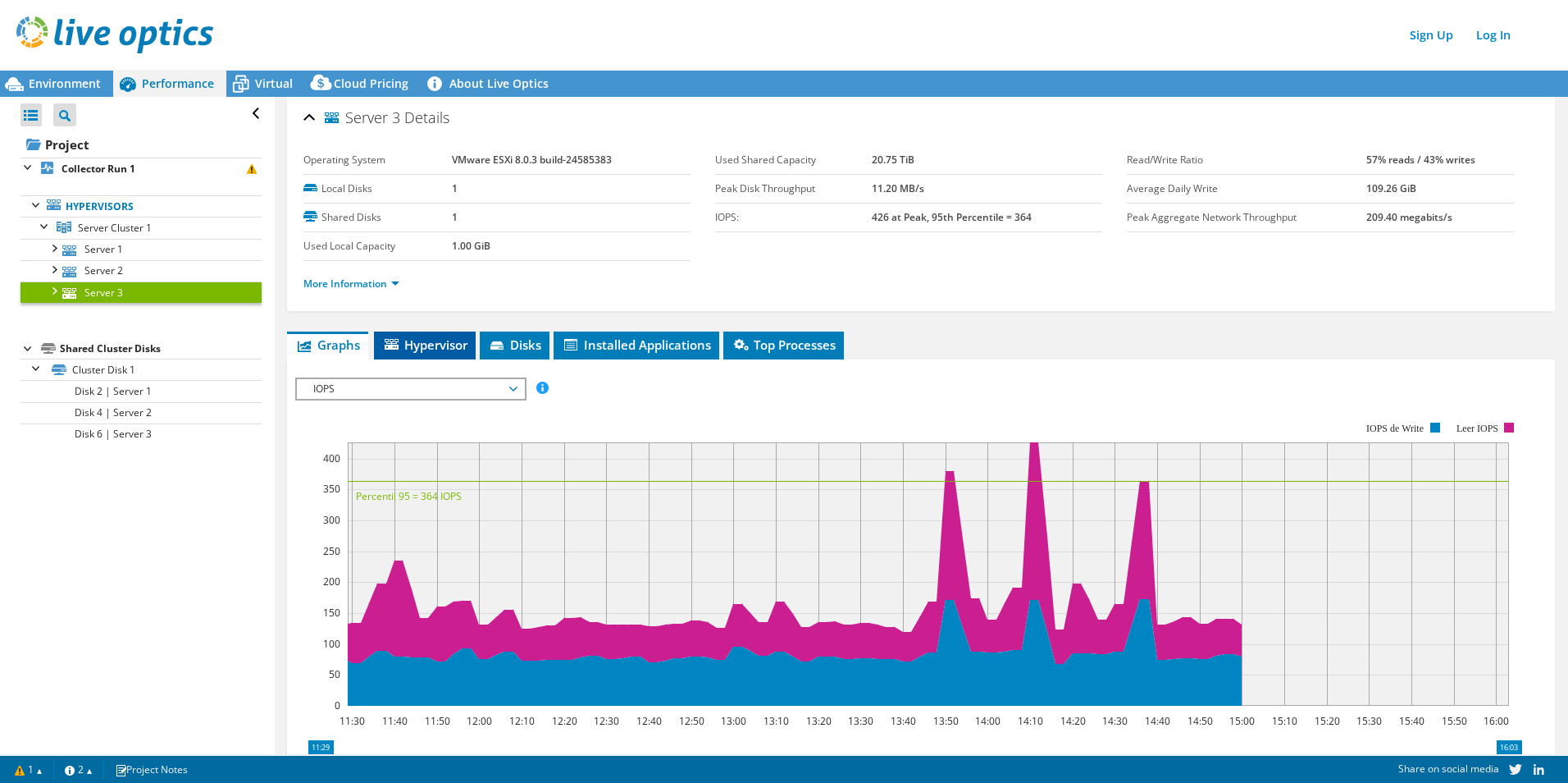
click at [431, 340] on span "Hypervisor" at bounding box center [424, 344] width 85 height 17
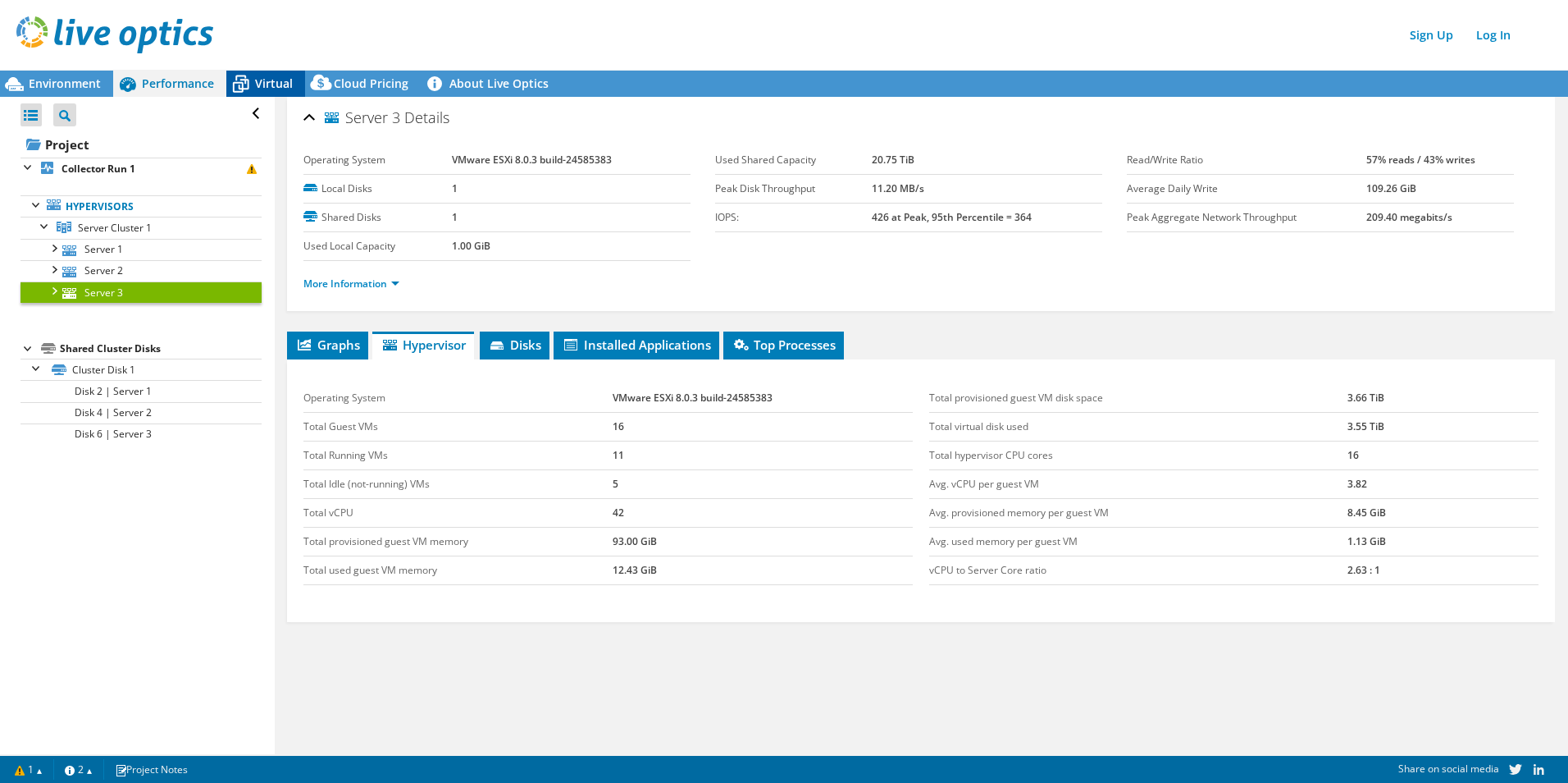
click at [280, 89] on span "Virtual" at bounding box center [273, 83] width 38 height 16
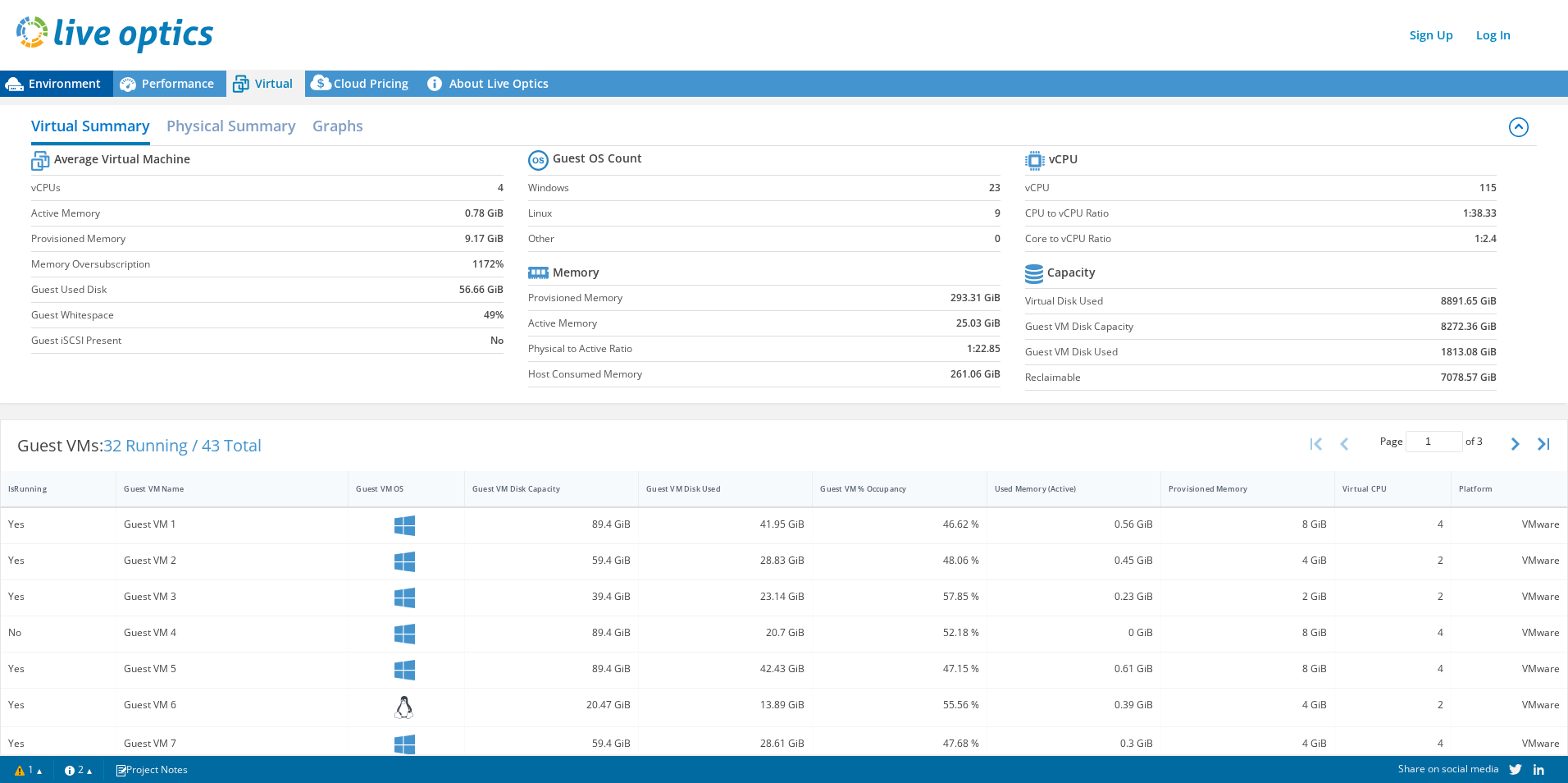
click at [69, 88] on span "Environment" at bounding box center [65, 83] width 72 height 16
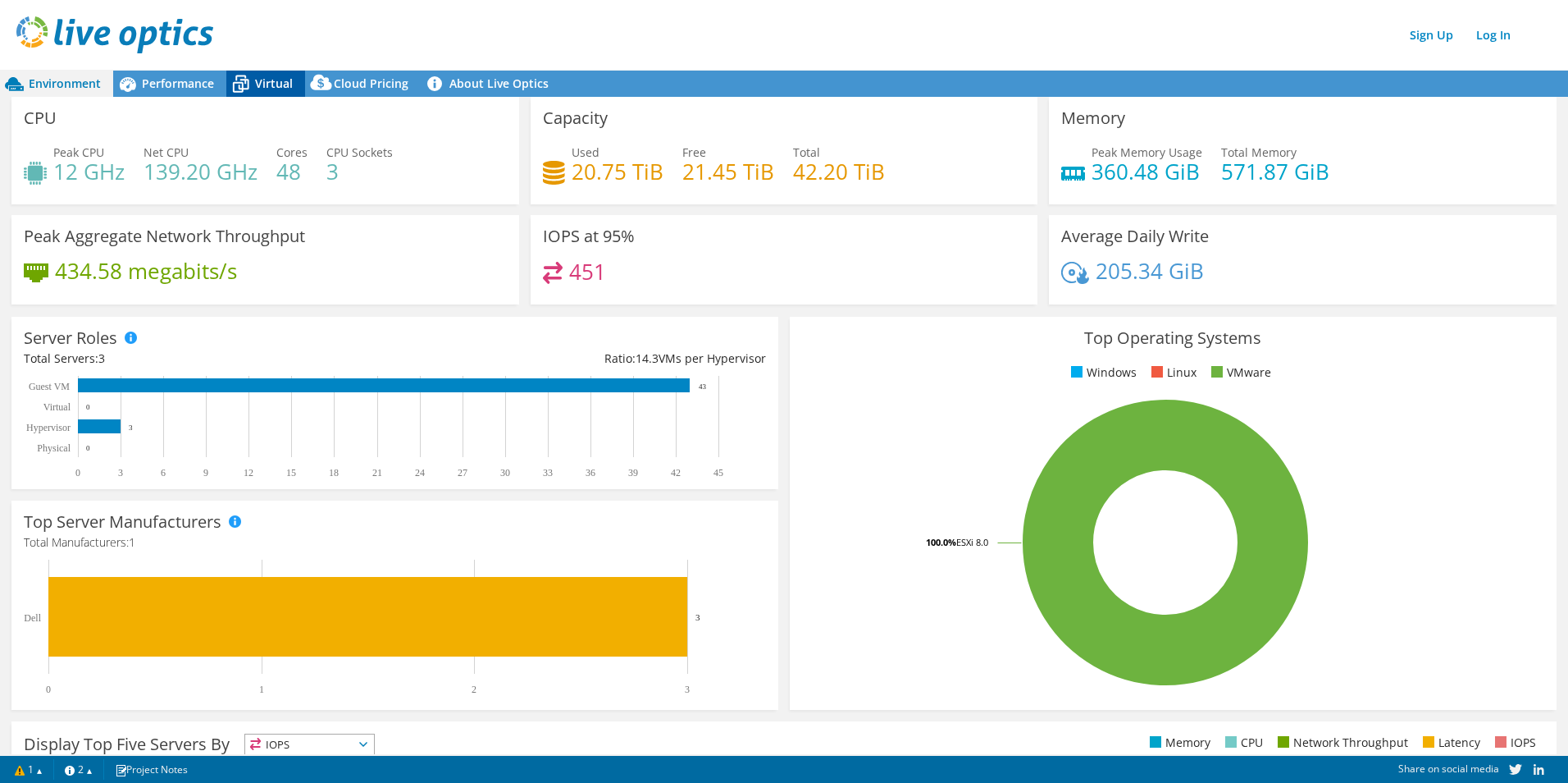
click at [283, 86] on span "Virtual" at bounding box center [273, 83] width 38 height 16
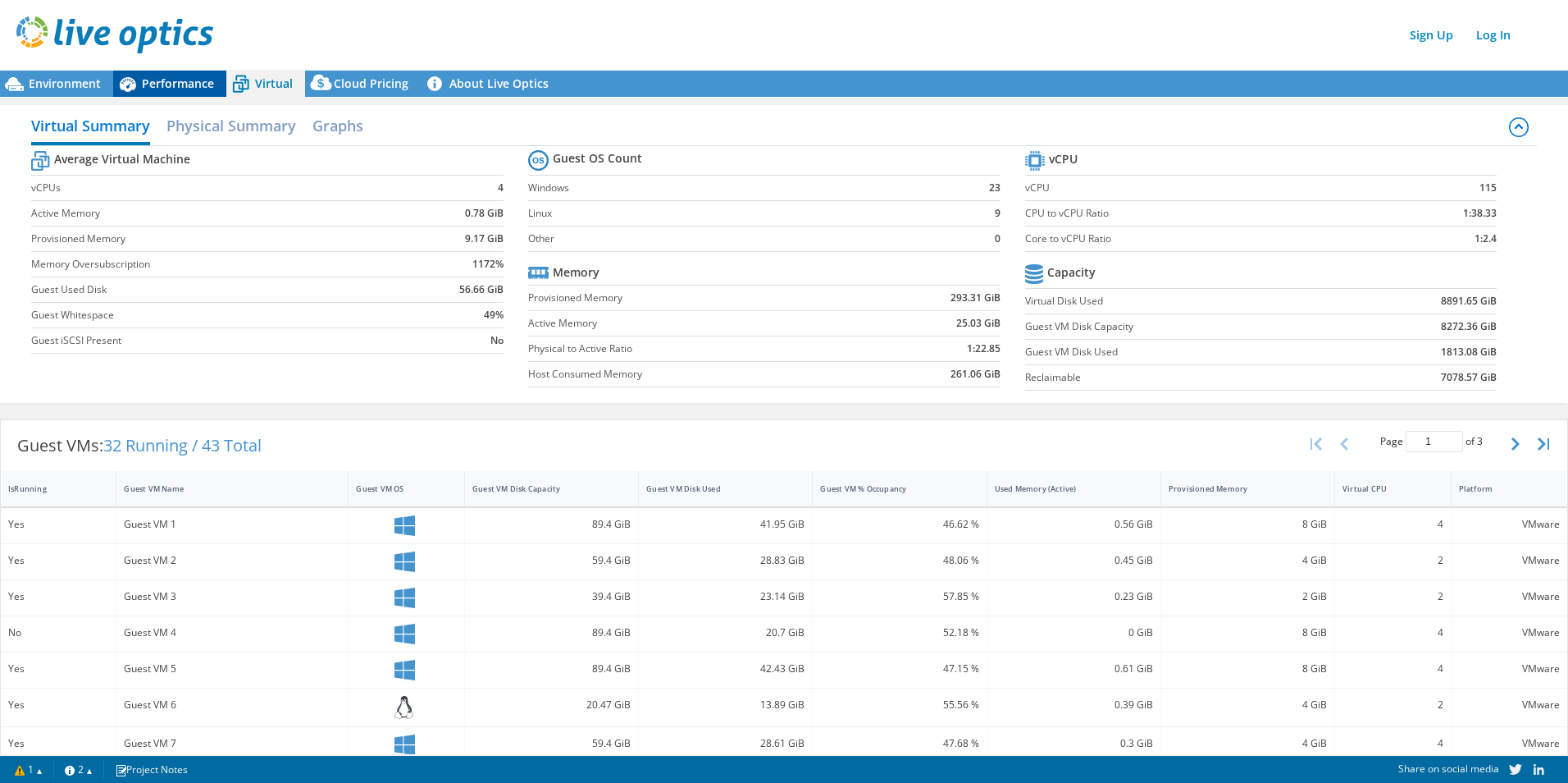
click at [187, 83] on span "Performance" at bounding box center [178, 83] width 72 height 16
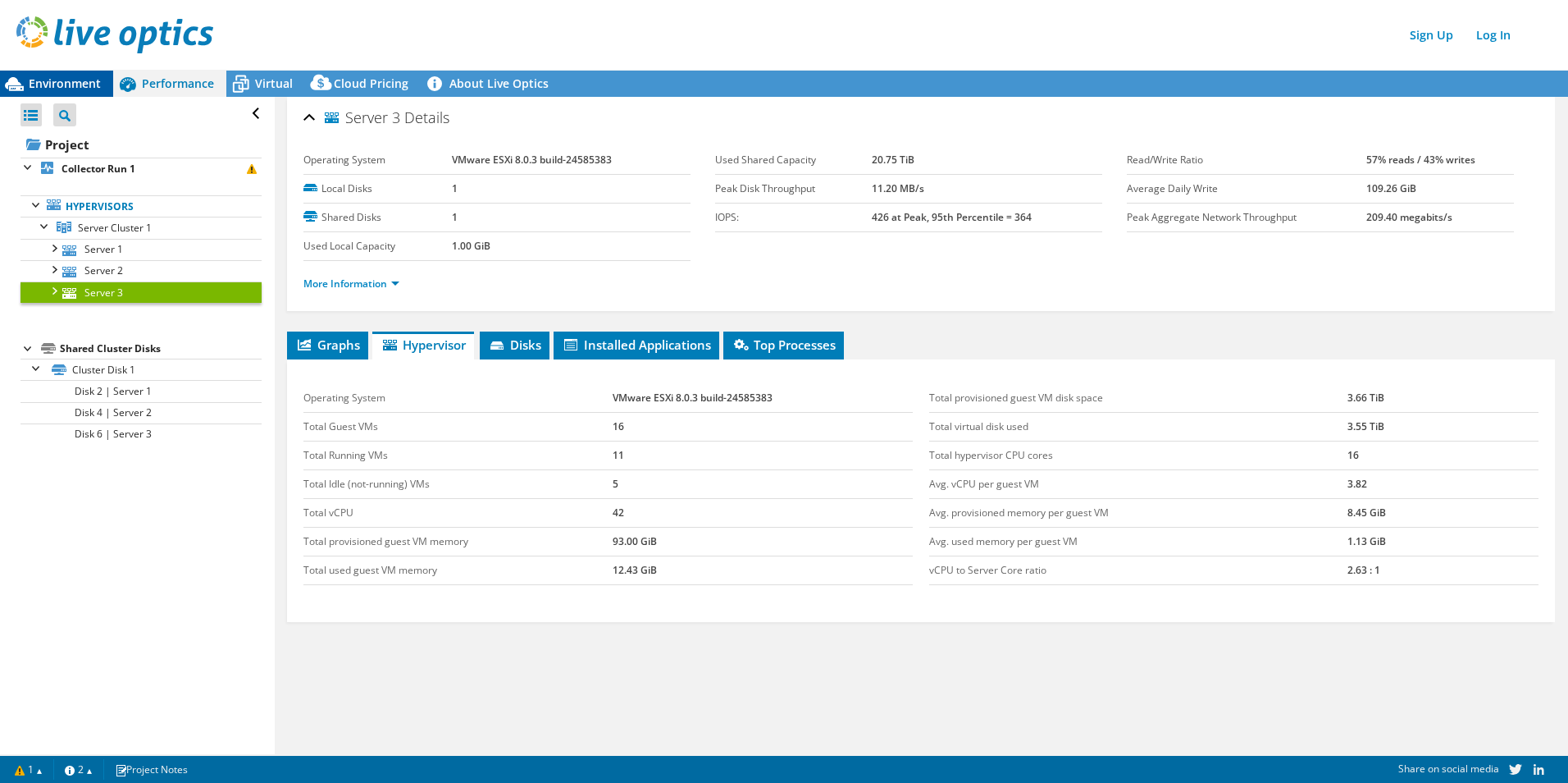
click at [79, 83] on span "Environment" at bounding box center [65, 83] width 72 height 16
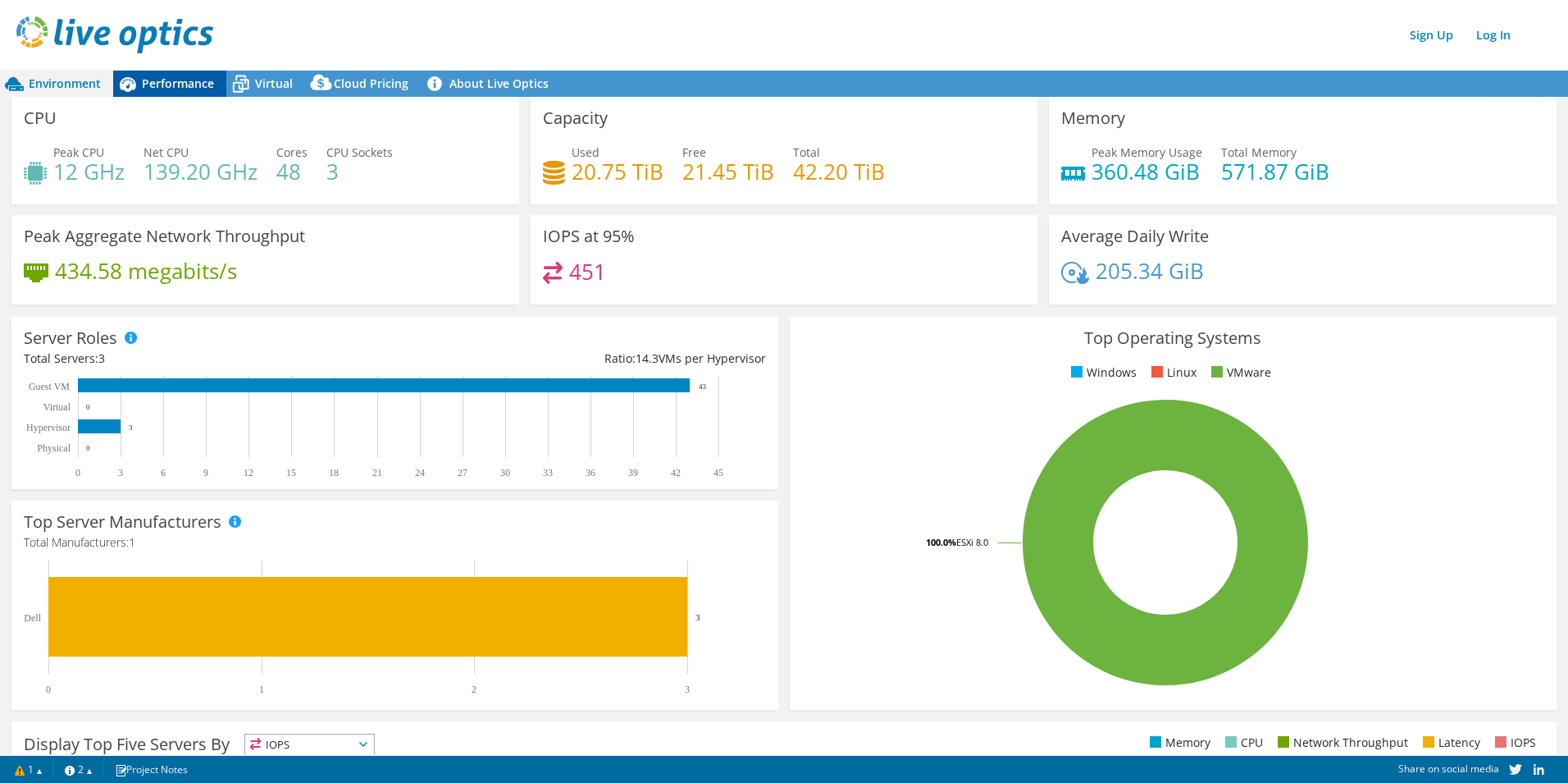
click at [174, 84] on span "Performance" at bounding box center [178, 83] width 72 height 16
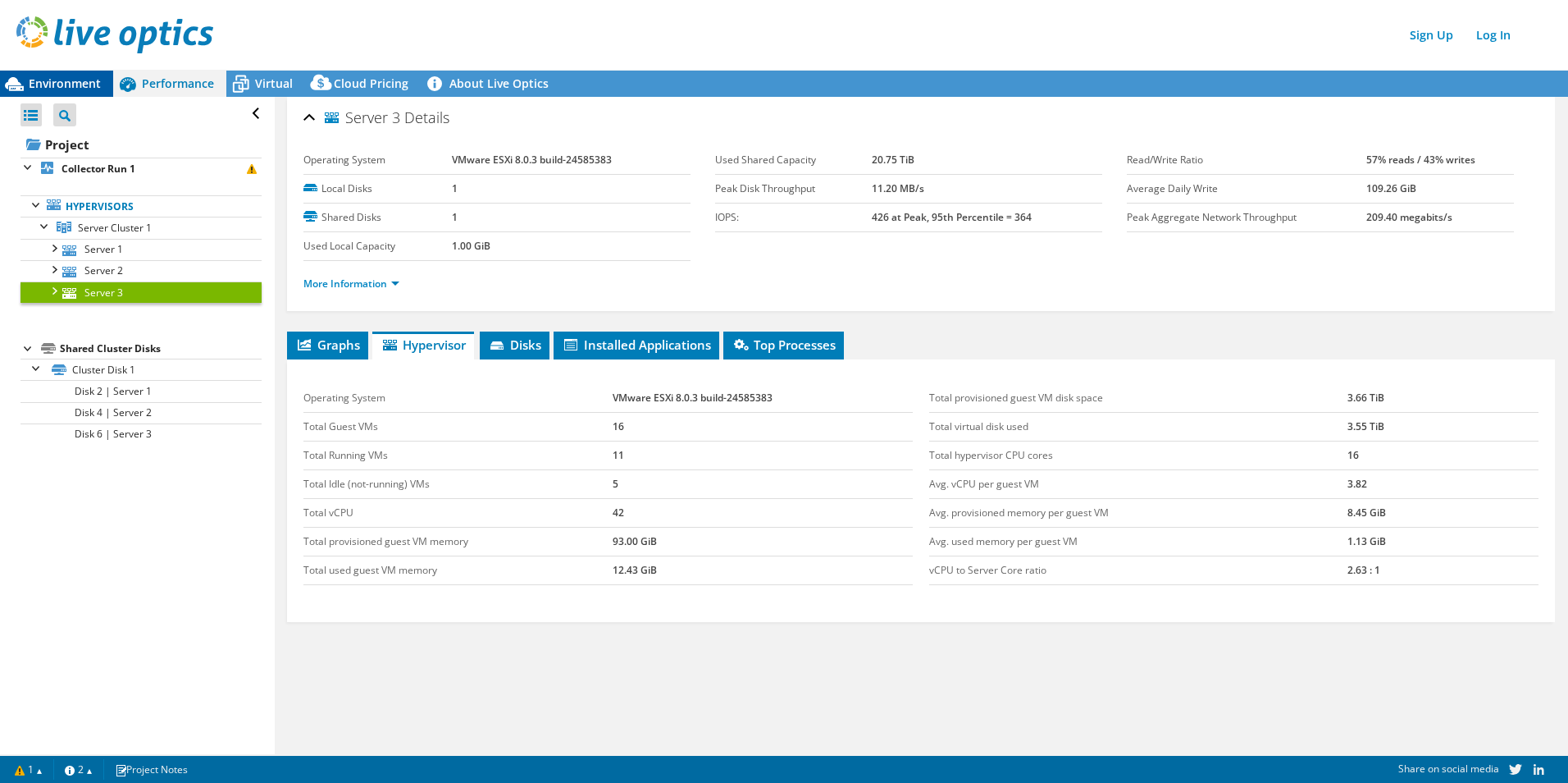
click at [55, 84] on span "Environment" at bounding box center [65, 83] width 72 height 16
